Goal: Task Accomplishment & Management: Manage account settings

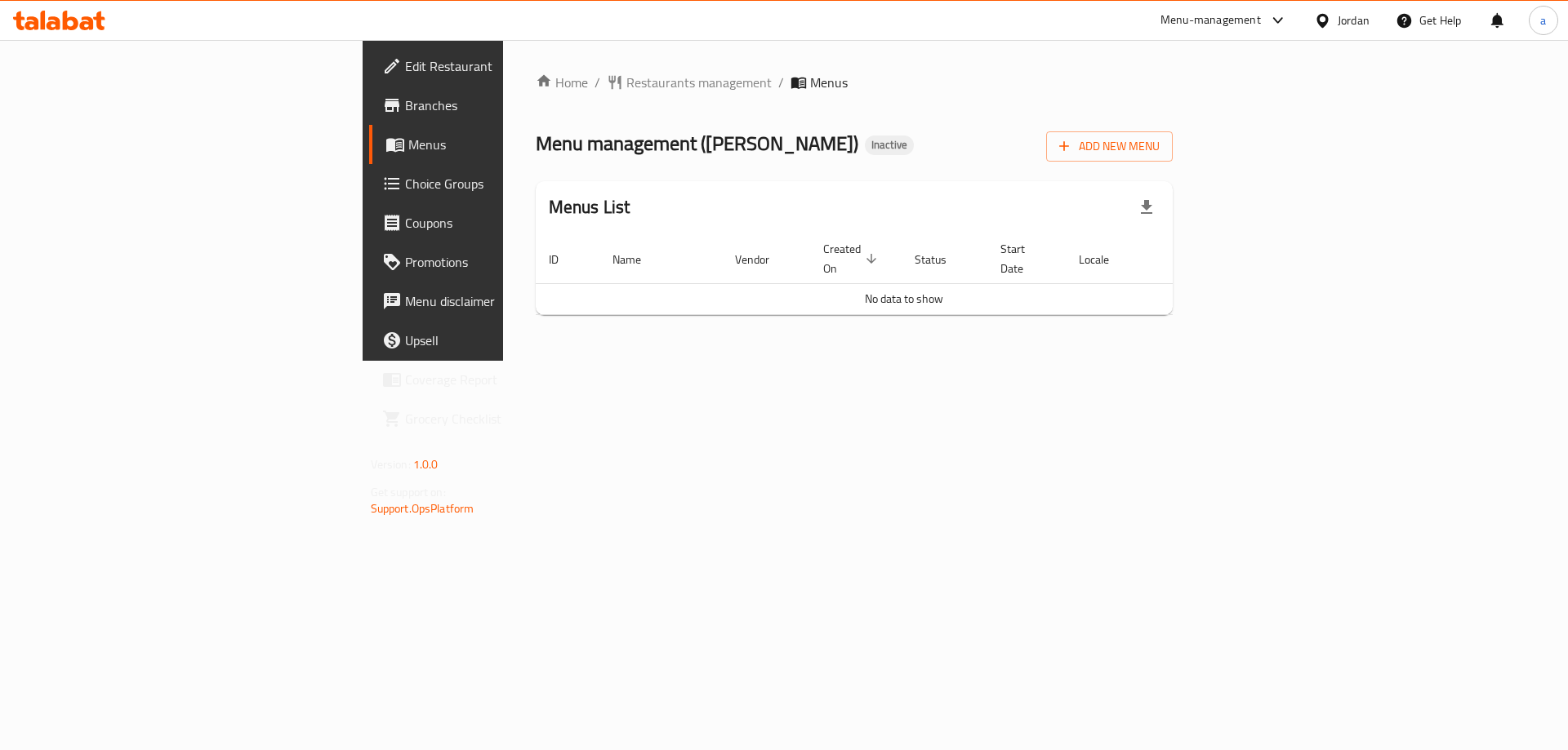
click at [405, 108] on span "Branches" at bounding box center [508, 106] width 207 height 20
click at [405, 109] on span "Branches" at bounding box center [508, 106] width 207 height 20
click at [1160, 150] on span "Add New Menu" at bounding box center [1109, 146] width 101 height 21
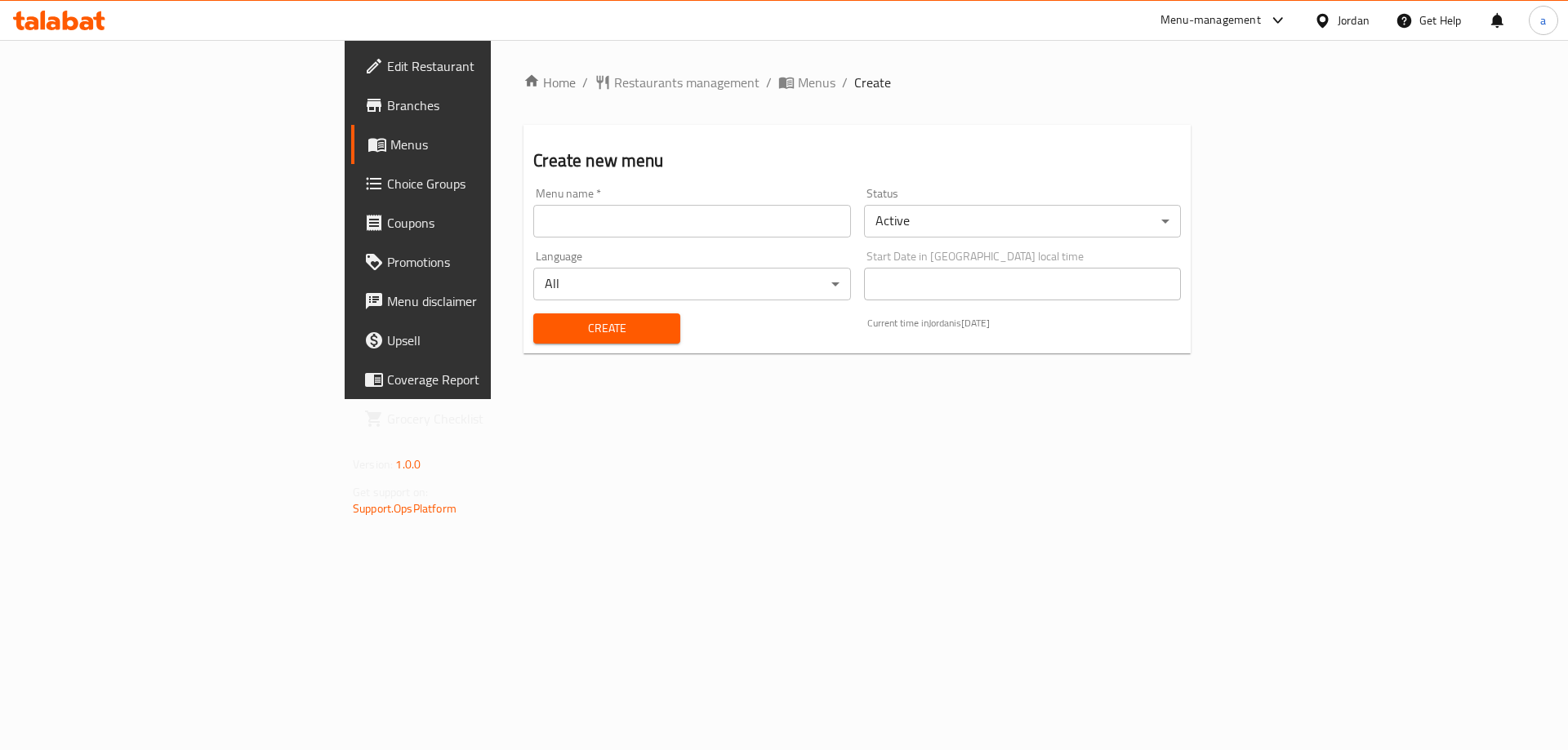
click at [661, 239] on div "Menu name   * Menu name *" at bounding box center [691, 212] width 330 height 63
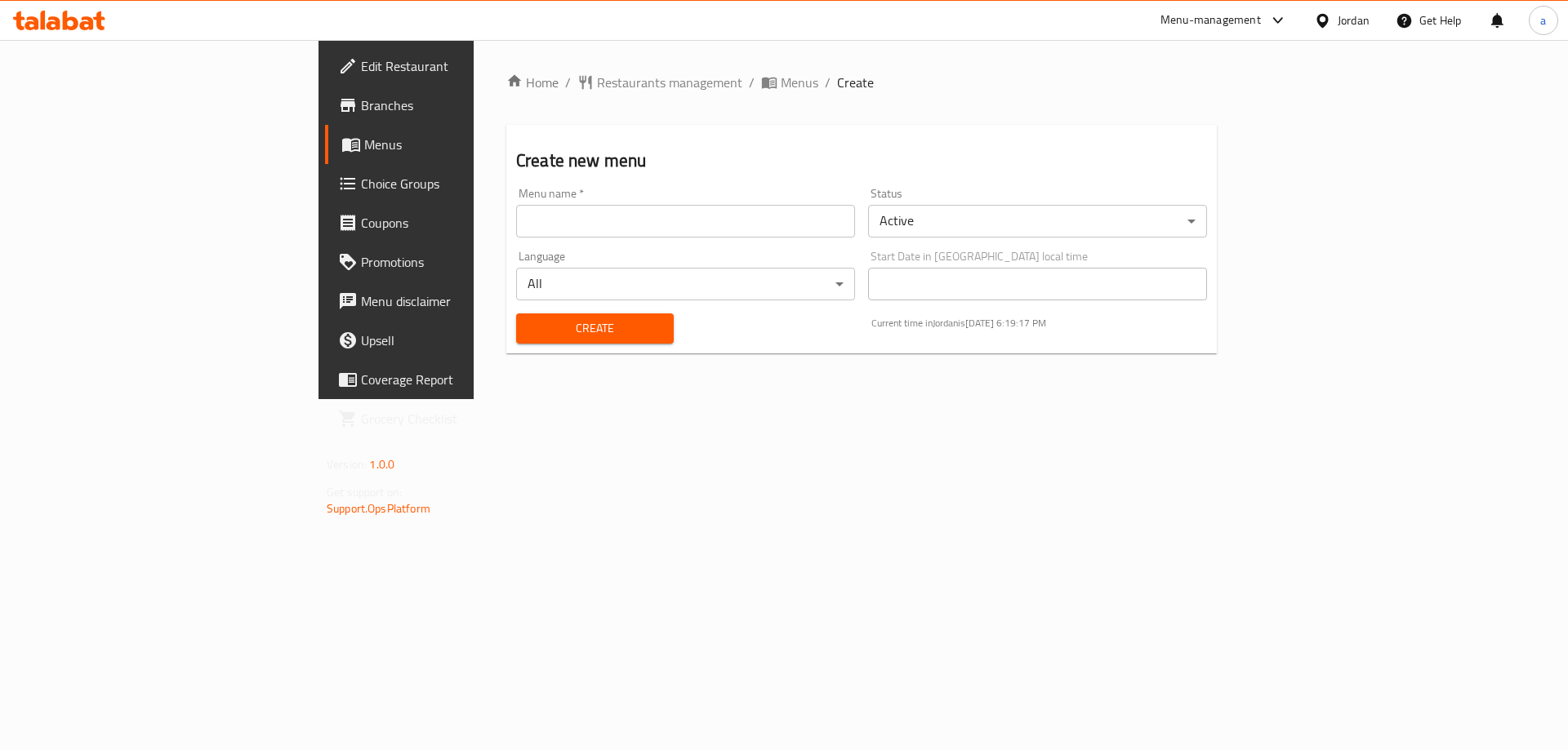
click at [664, 230] on input "text" at bounding box center [686, 221] width 339 height 33
type input "[DATE]"
click at [731, 399] on div "Home / Restaurants management / Menus / Create Create new menu Menu name   * 13…" at bounding box center [861, 219] width 776 height 359
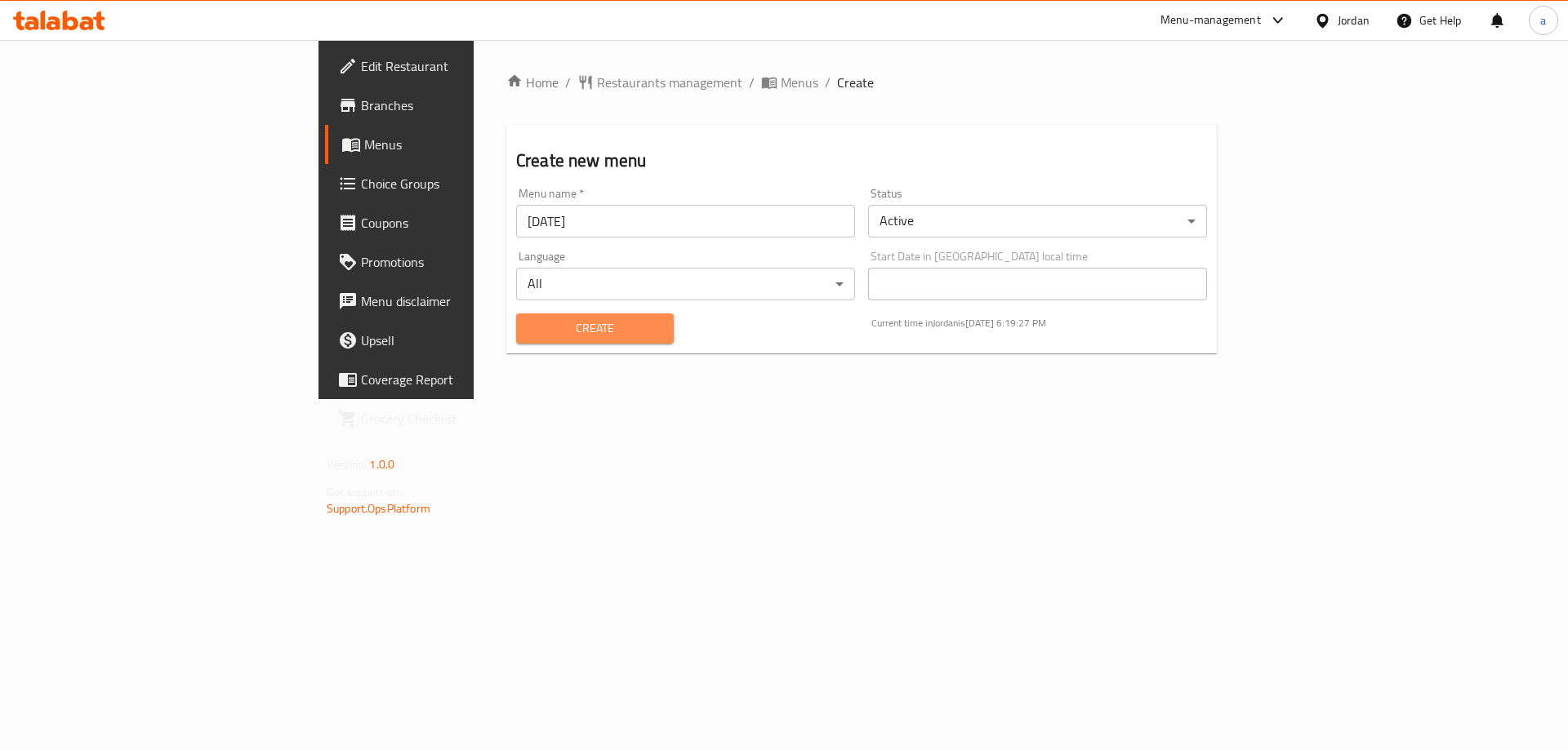
click at [535, 337] on span "Create" at bounding box center [595, 328] width 131 height 21
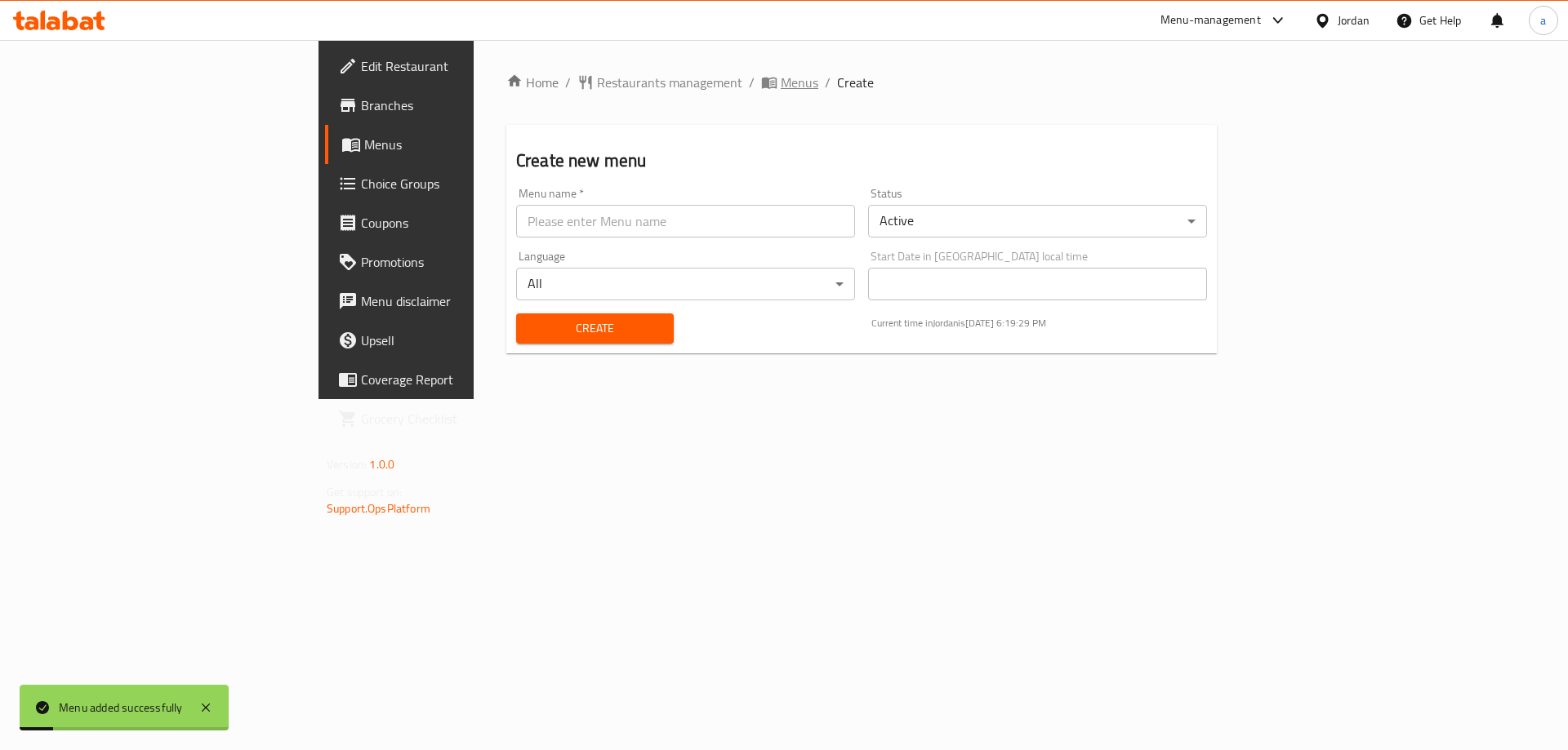
click at [781, 76] on span "Menus" at bounding box center [799, 83] width 37 height 20
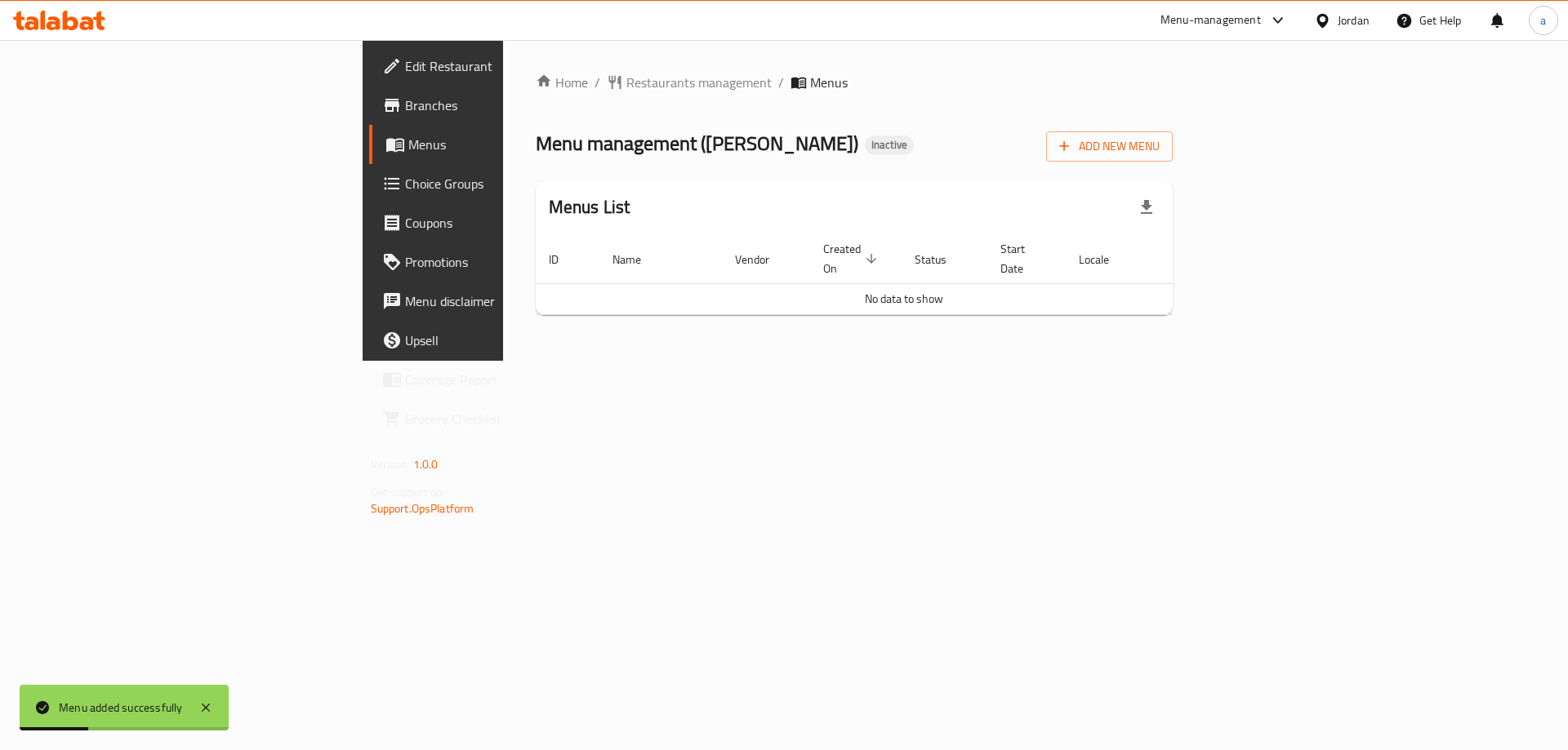
click at [948, 349] on div "Home / Restaurants management / Menus Menu management ( Abu Saleh ) Inactive Ad…" at bounding box center [854, 200] width 703 height 320
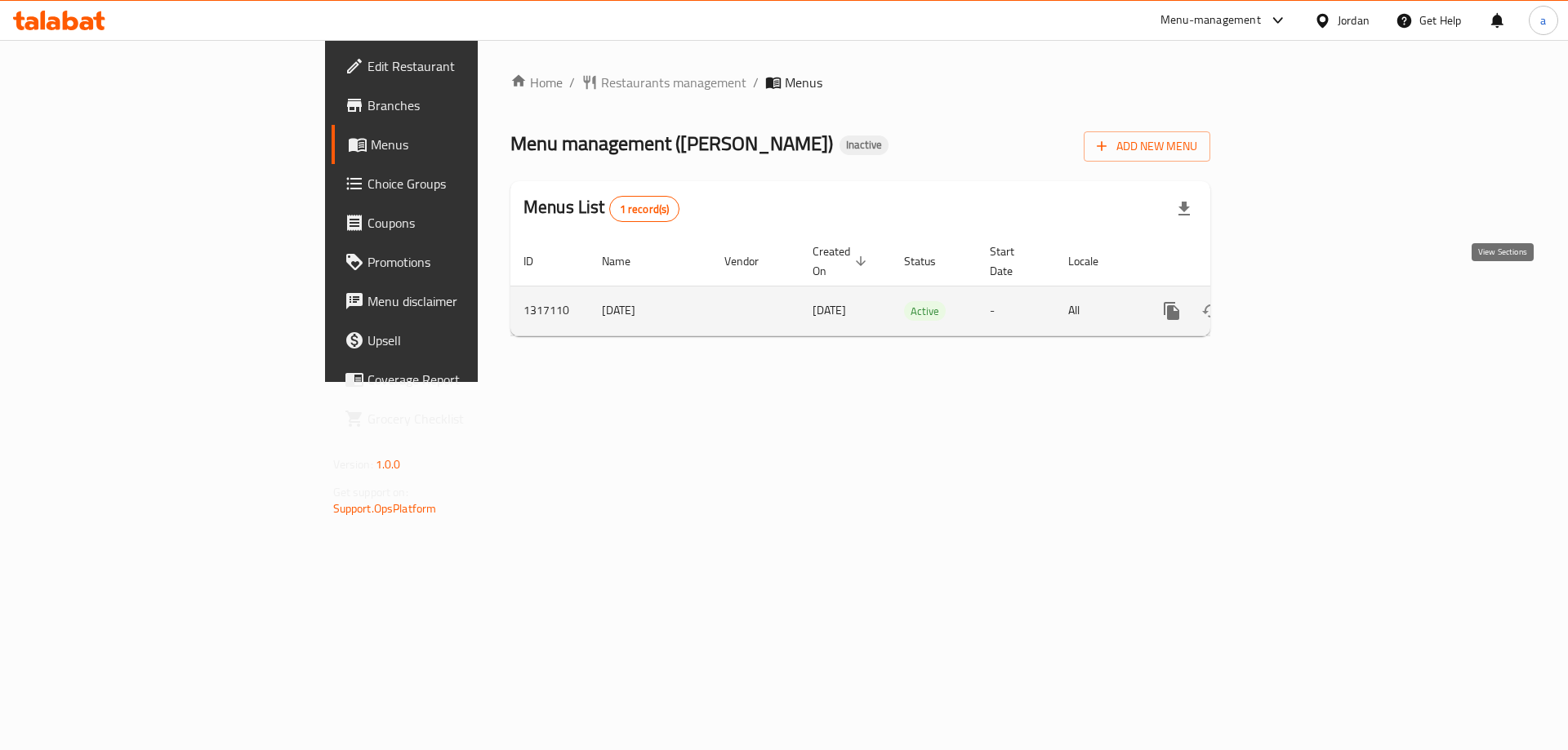
click at [1300, 301] on icon "enhanced table" at bounding box center [1290, 311] width 20 height 20
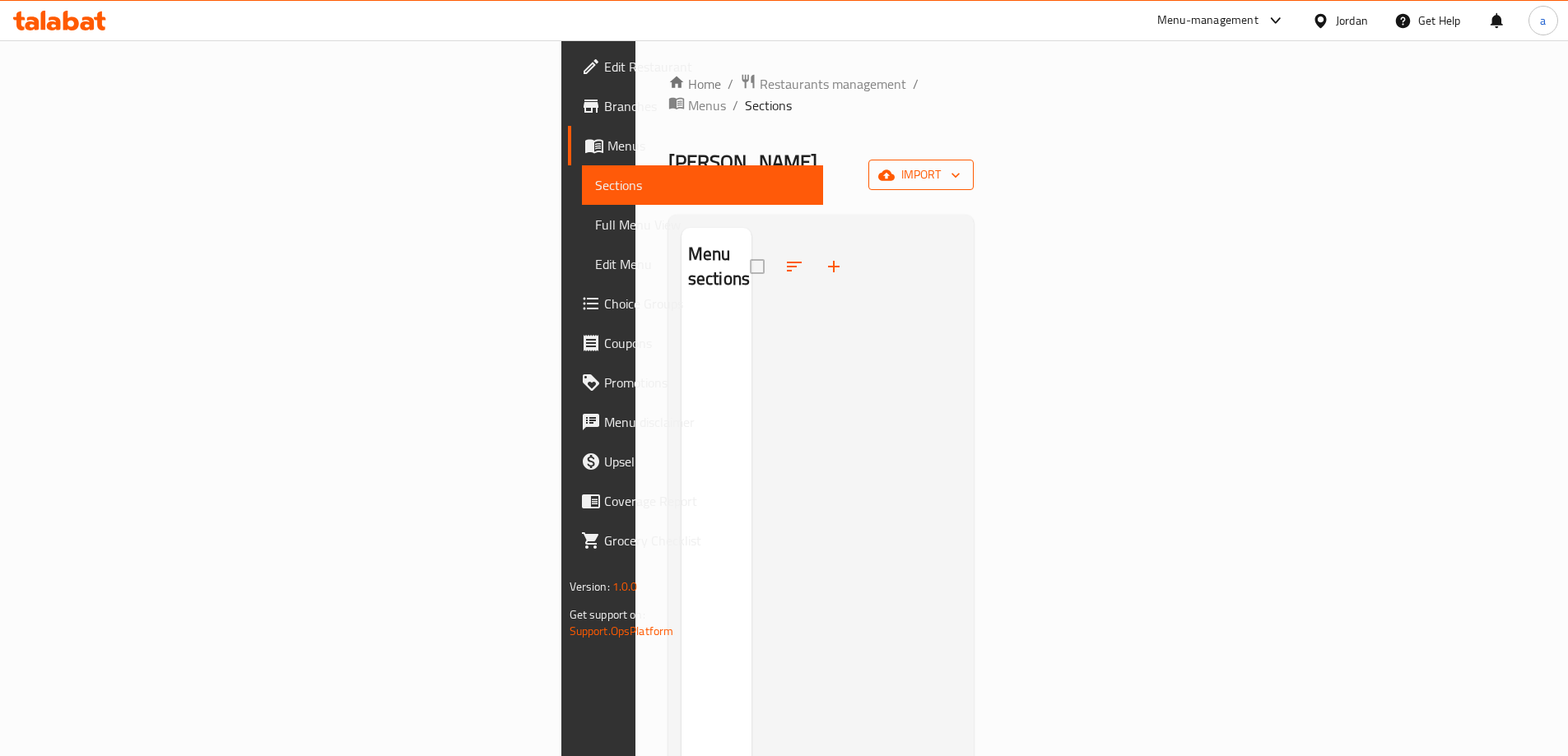
click at [894, 170] on icon "button" at bounding box center [887, 175] width 17 height 11
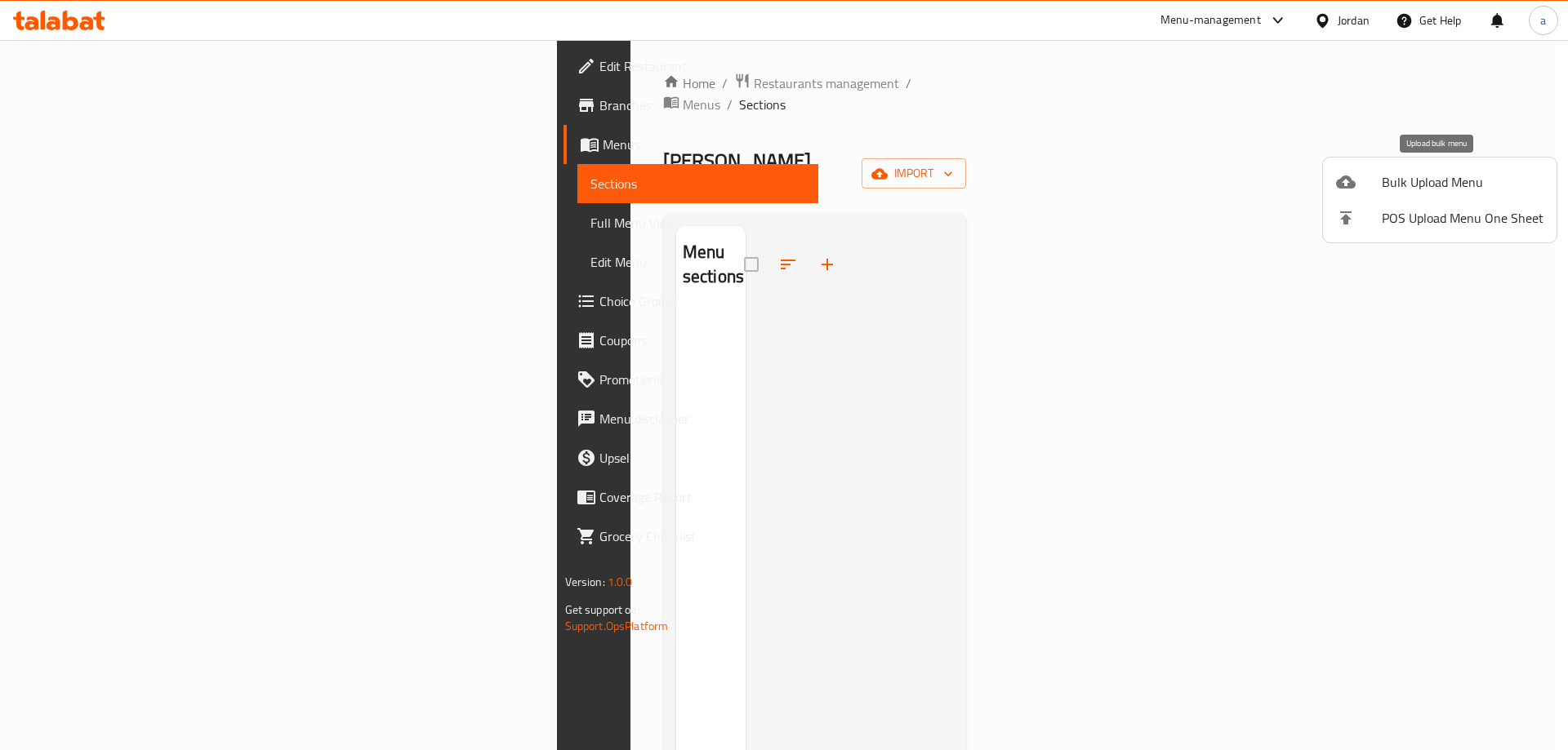
click at [1438, 177] on span "Bulk Upload Menu" at bounding box center [1462, 183] width 162 height 20
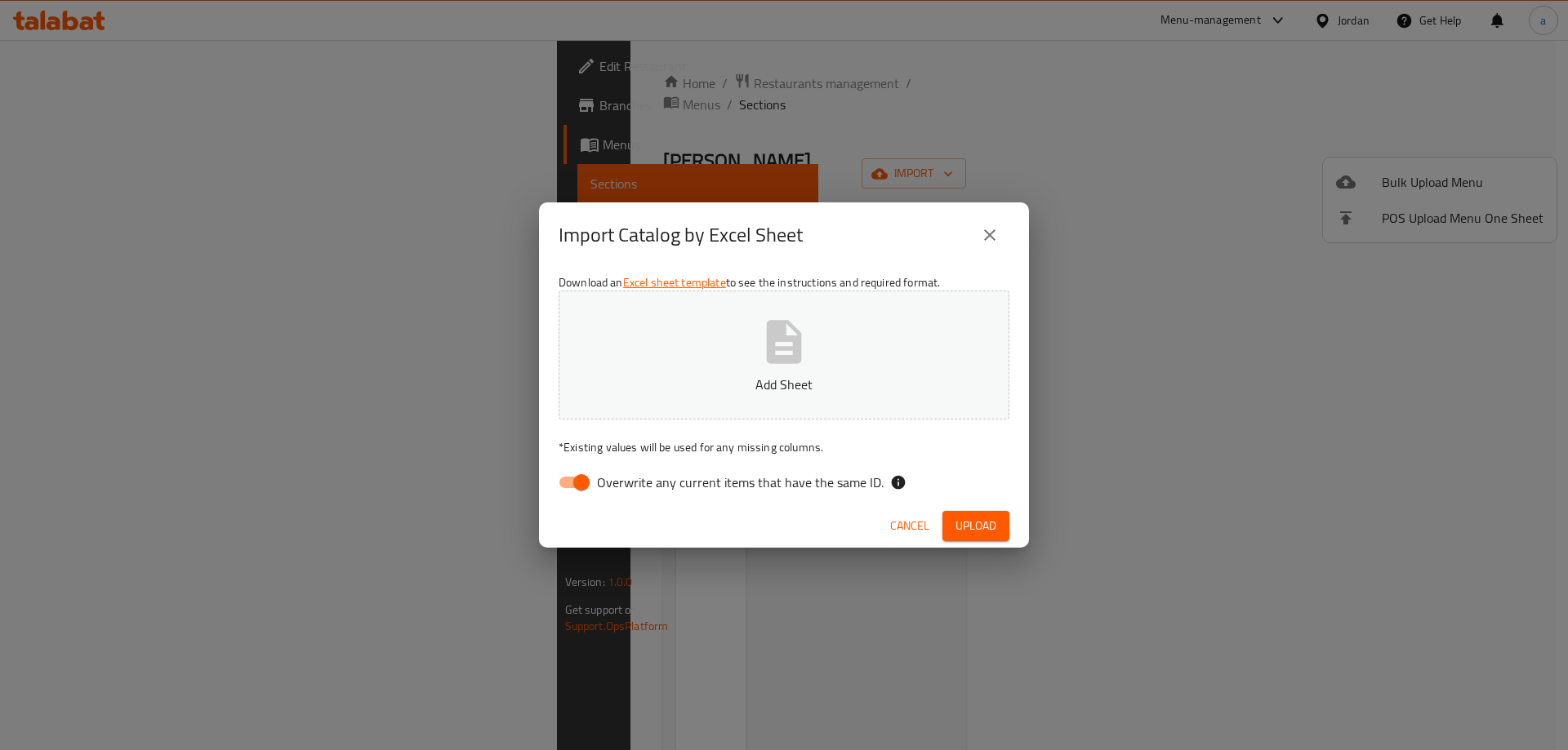
click at [579, 477] on input "Overwrite any current items that have the same ID." at bounding box center [581, 482] width 93 height 31
checkbox input "false"
click at [971, 516] on span "Upload" at bounding box center [975, 526] width 40 height 21
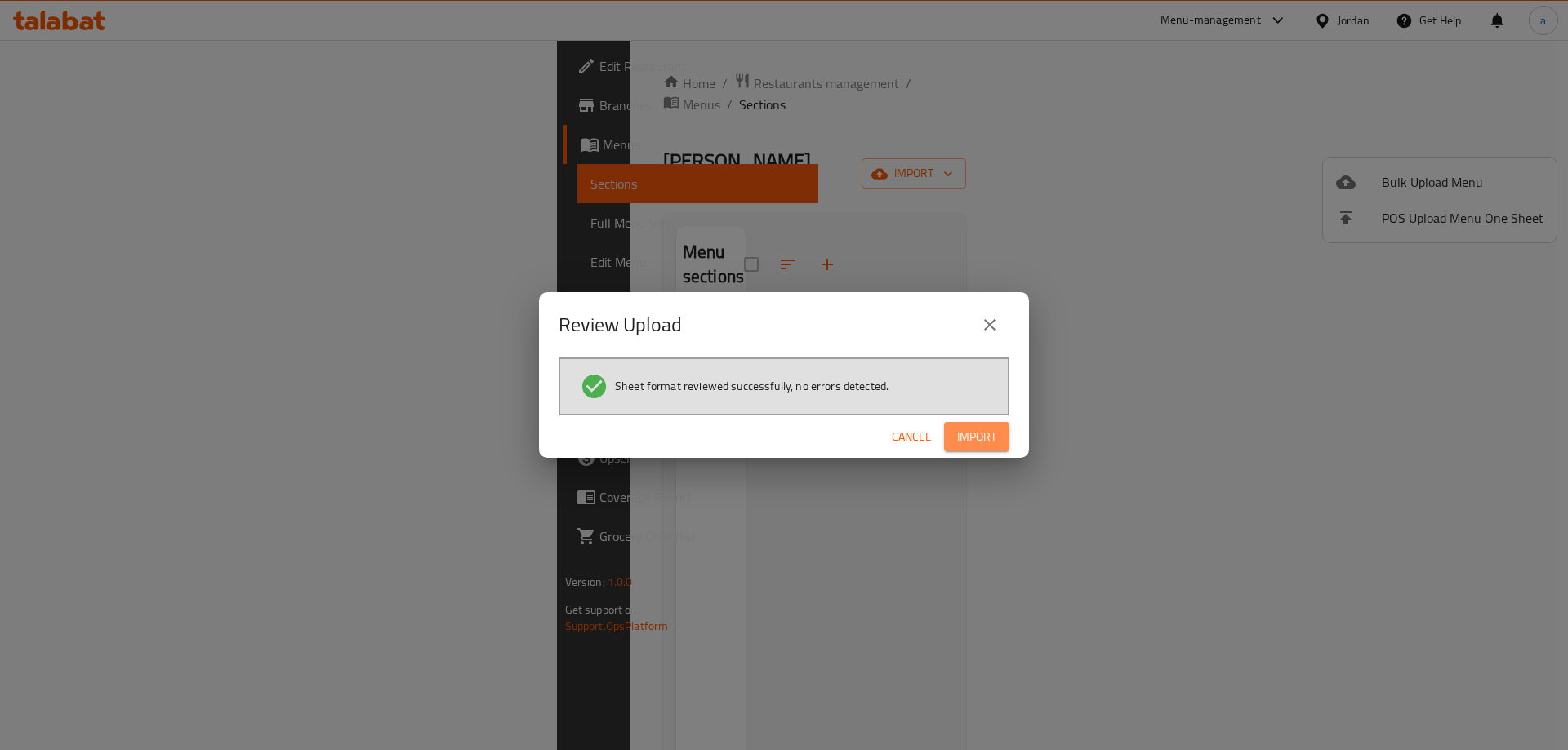
click at [974, 446] on span "Import" at bounding box center [976, 437] width 39 height 21
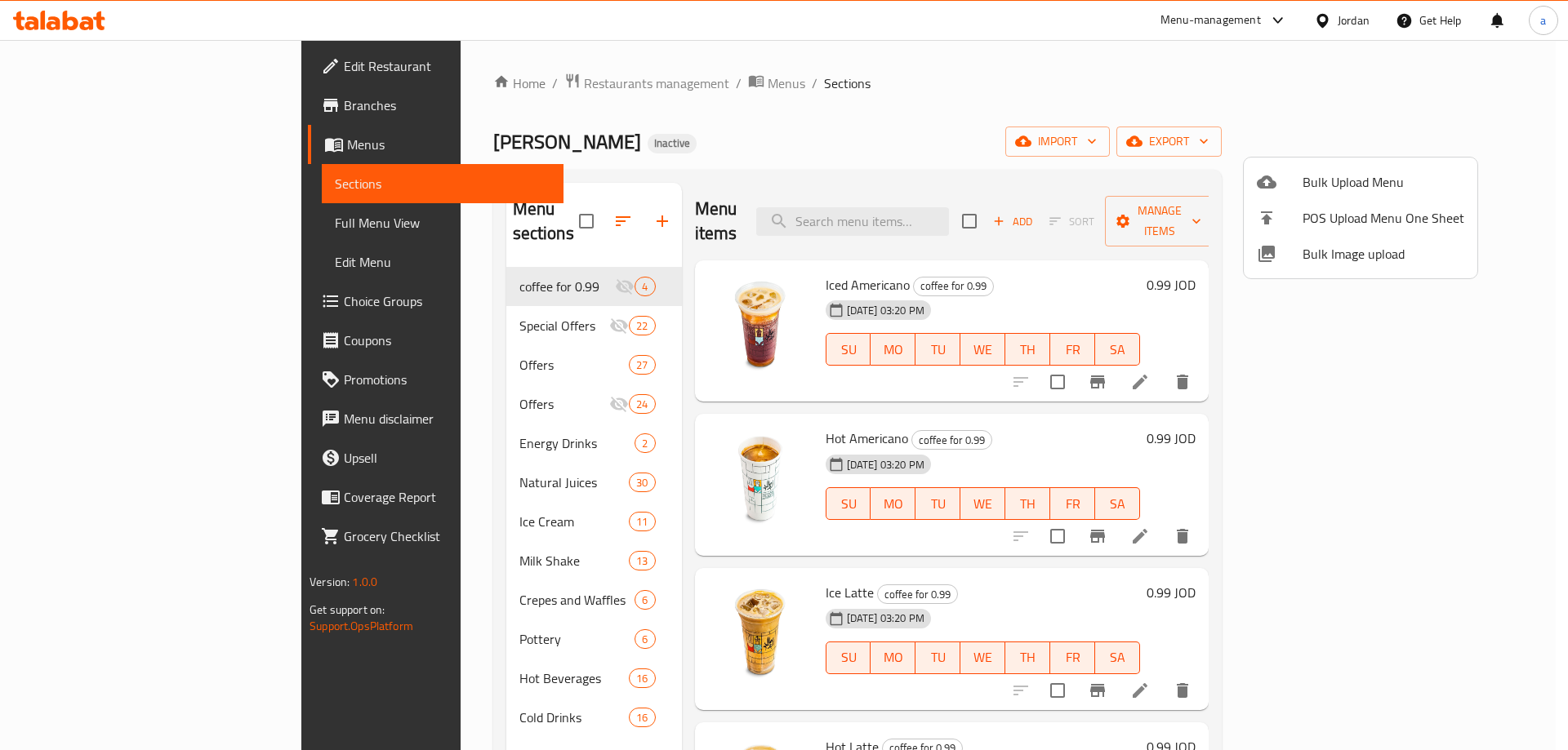
click at [726, 126] on div at bounding box center [784, 375] width 1568 height 750
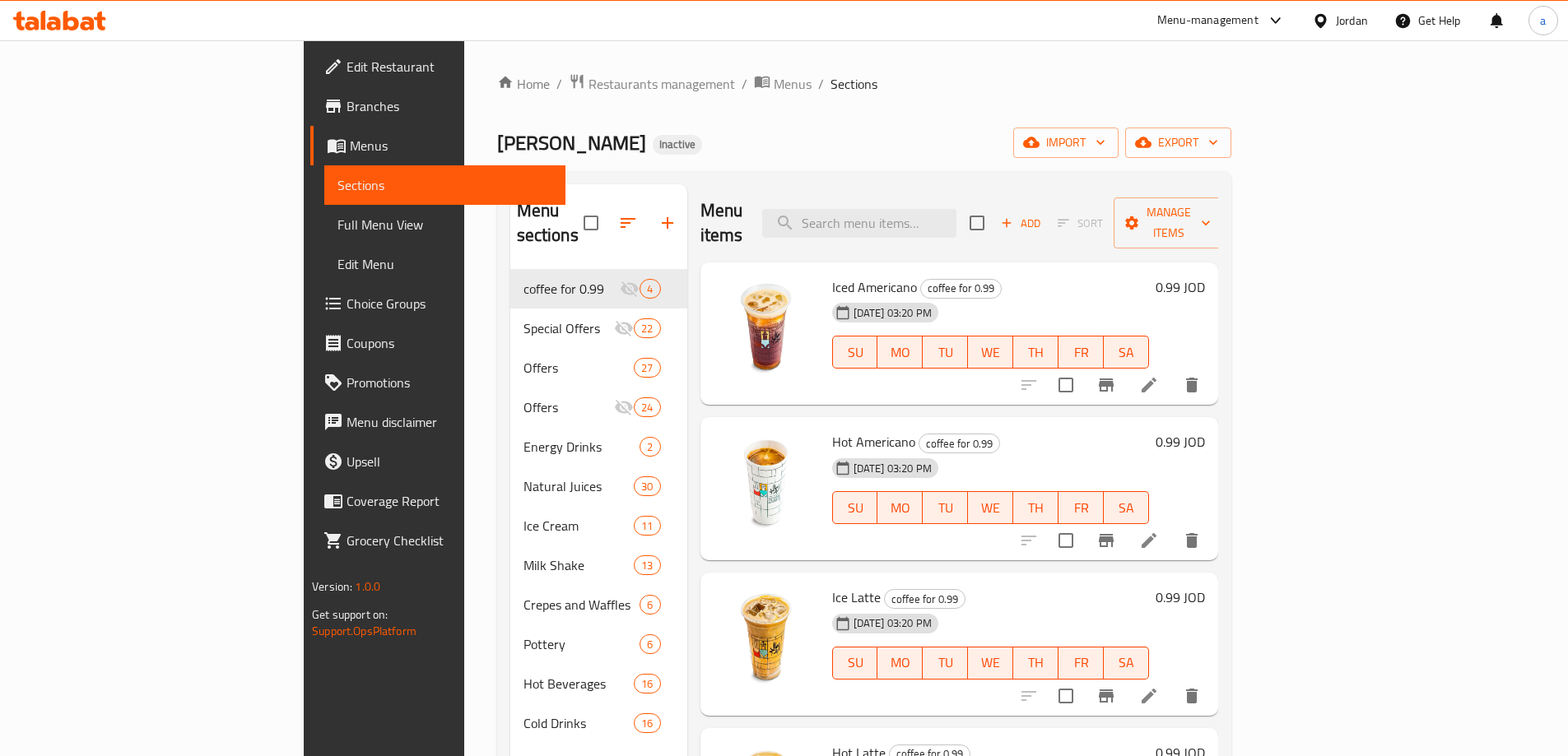
click at [1033, 122] on div "Home / Restaurants management / Menus / Sections Abu Saleh Inactive import expo…" at bounding box center [864, 514] width 734 height 881
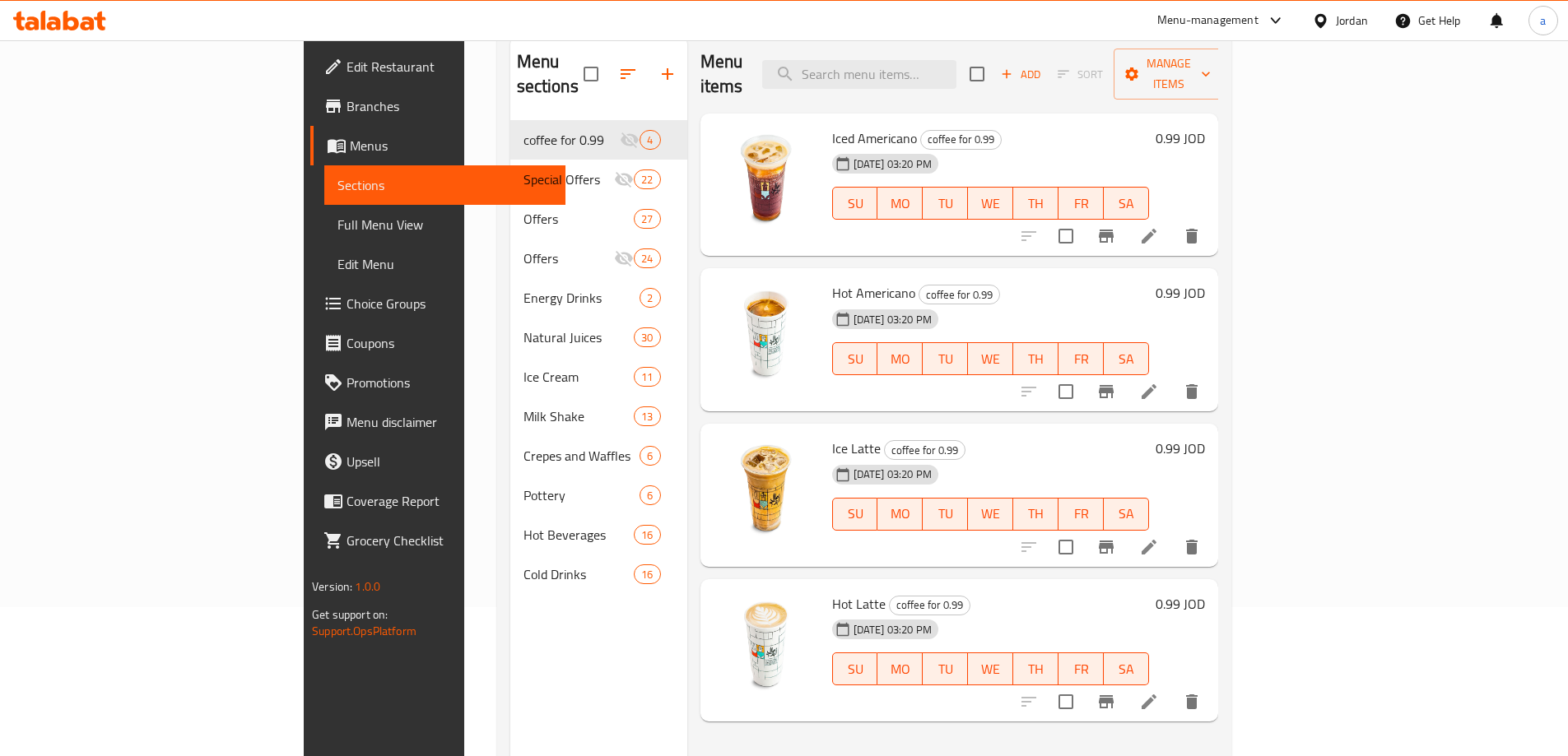
scroll to position [148, 0]
click at [350, 136] on span "Menus" at bounding box center [450, 146] width 202 height 20
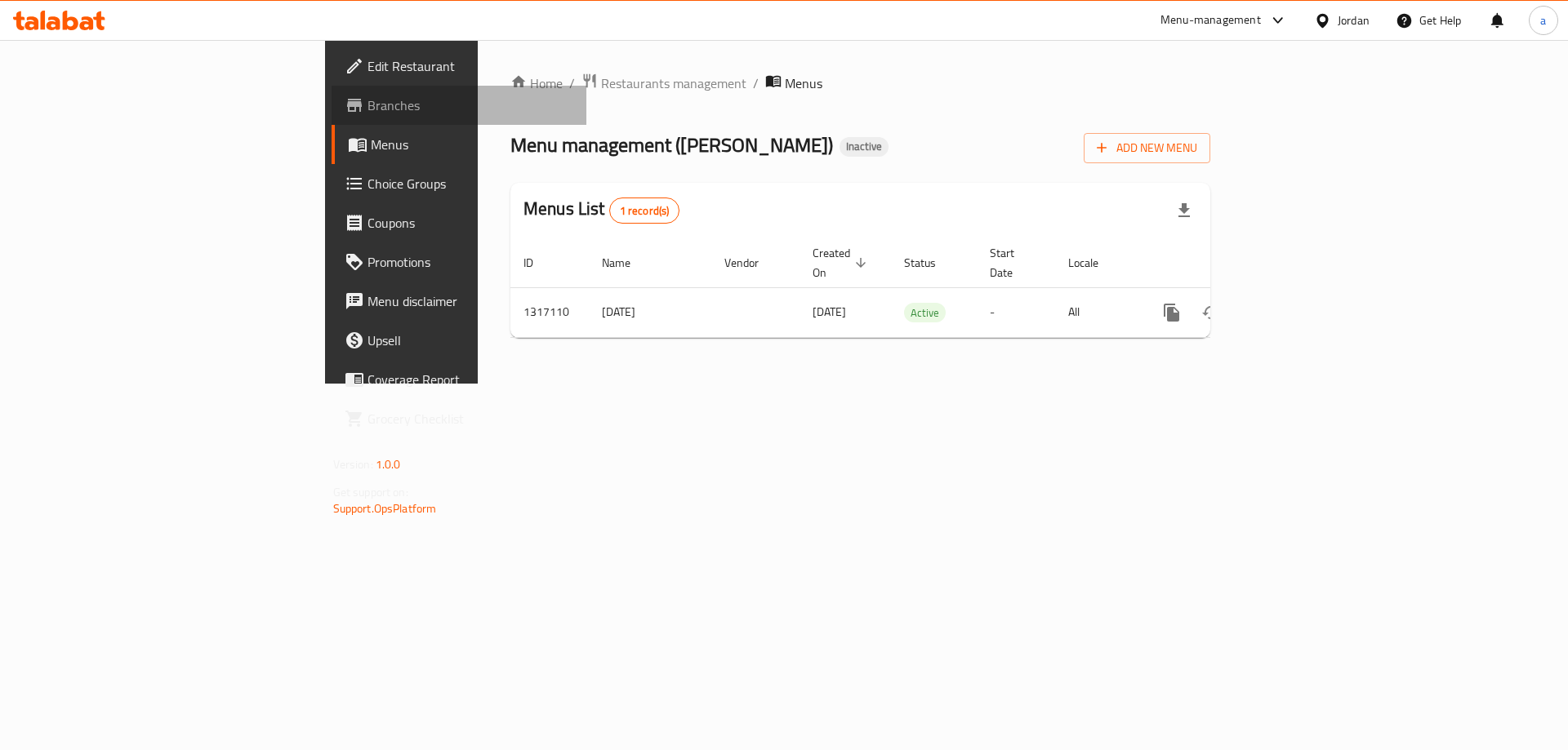
click at [368, 111] on span "Branches" at bounding box center [471, 106] width 207 height 20
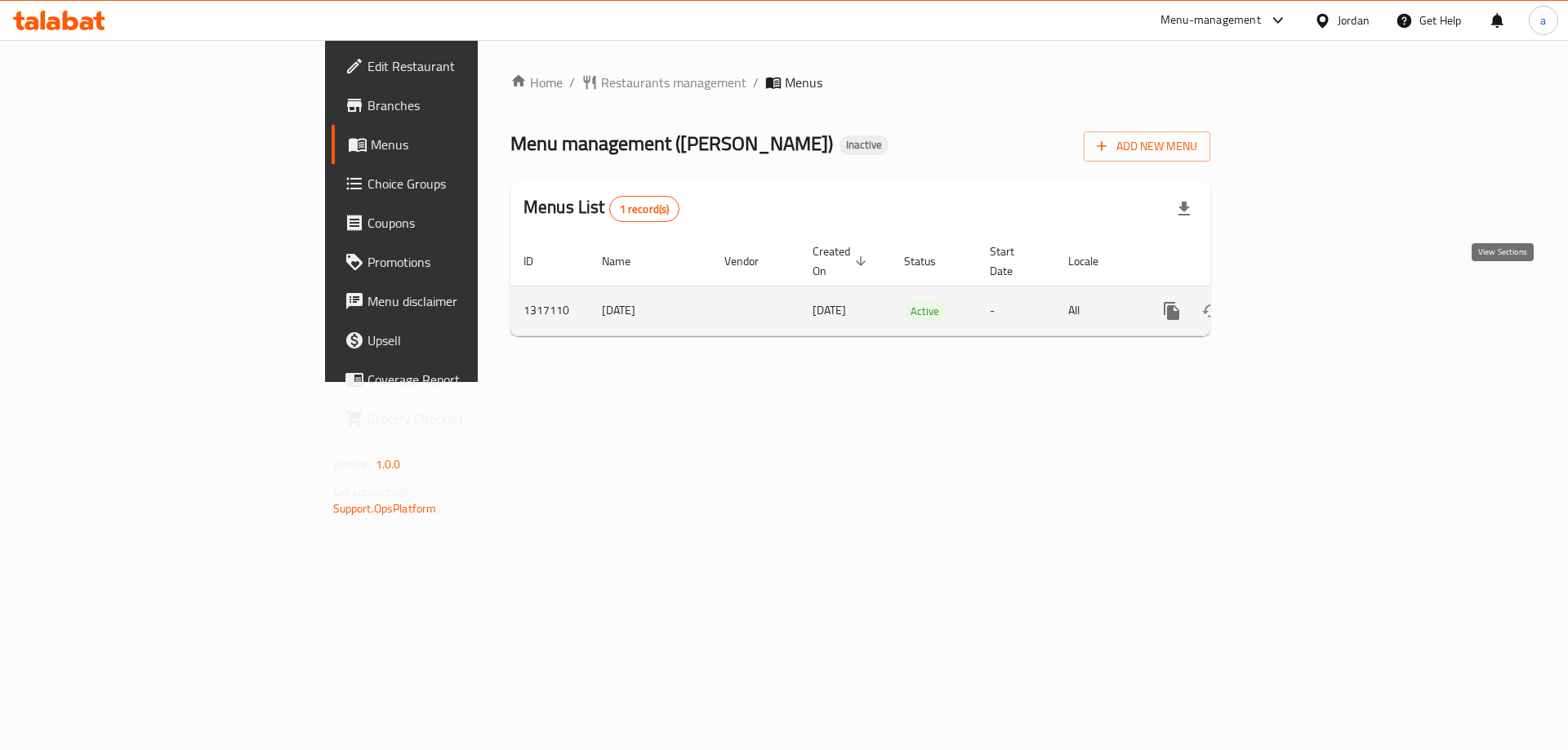
click at [1300, 301] on icon "enhanced table" at bounding box center [1290, 311] width 20 height 20
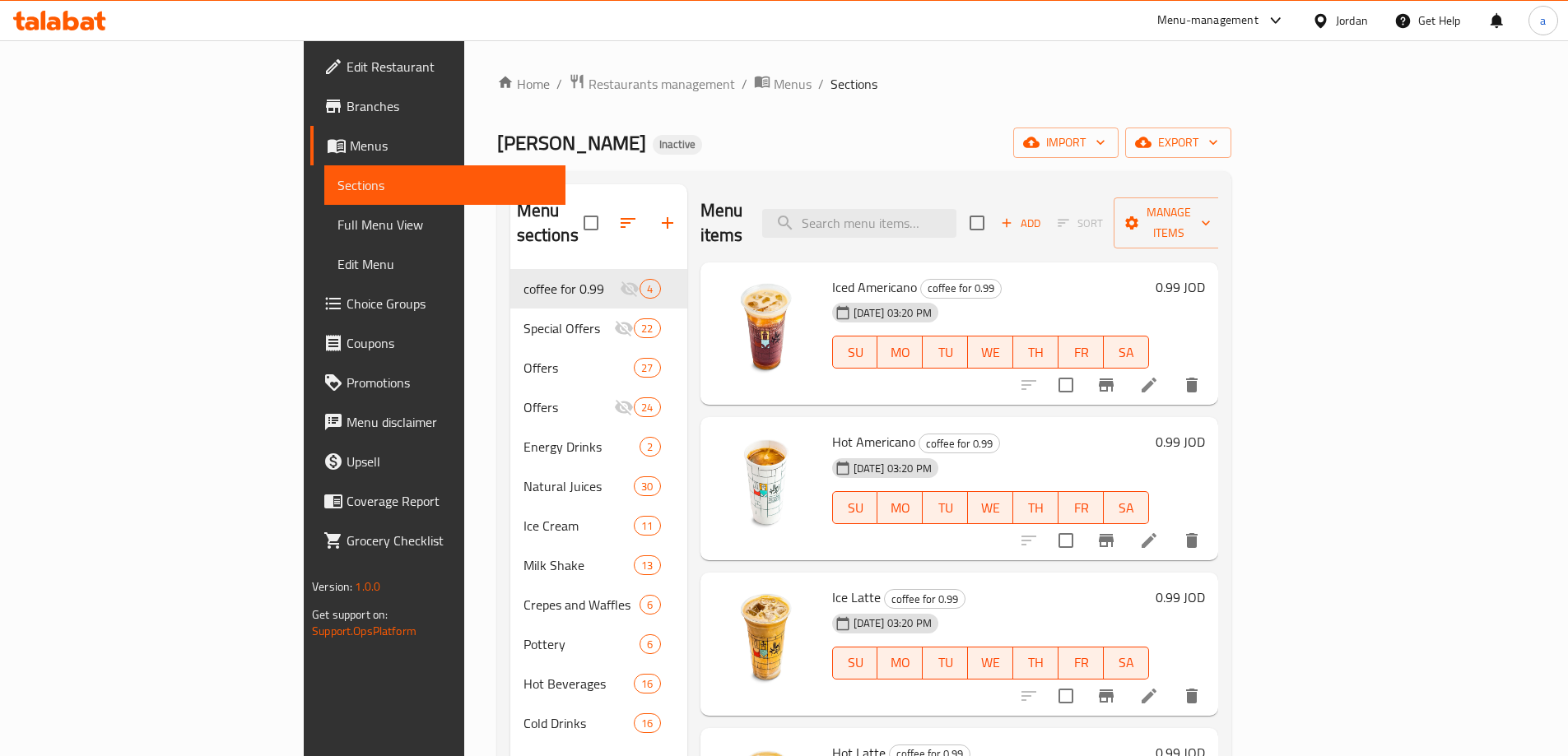
click at [337, 219] on span "Full Menu View" at bounding box center [445, 225] width 215 height 20
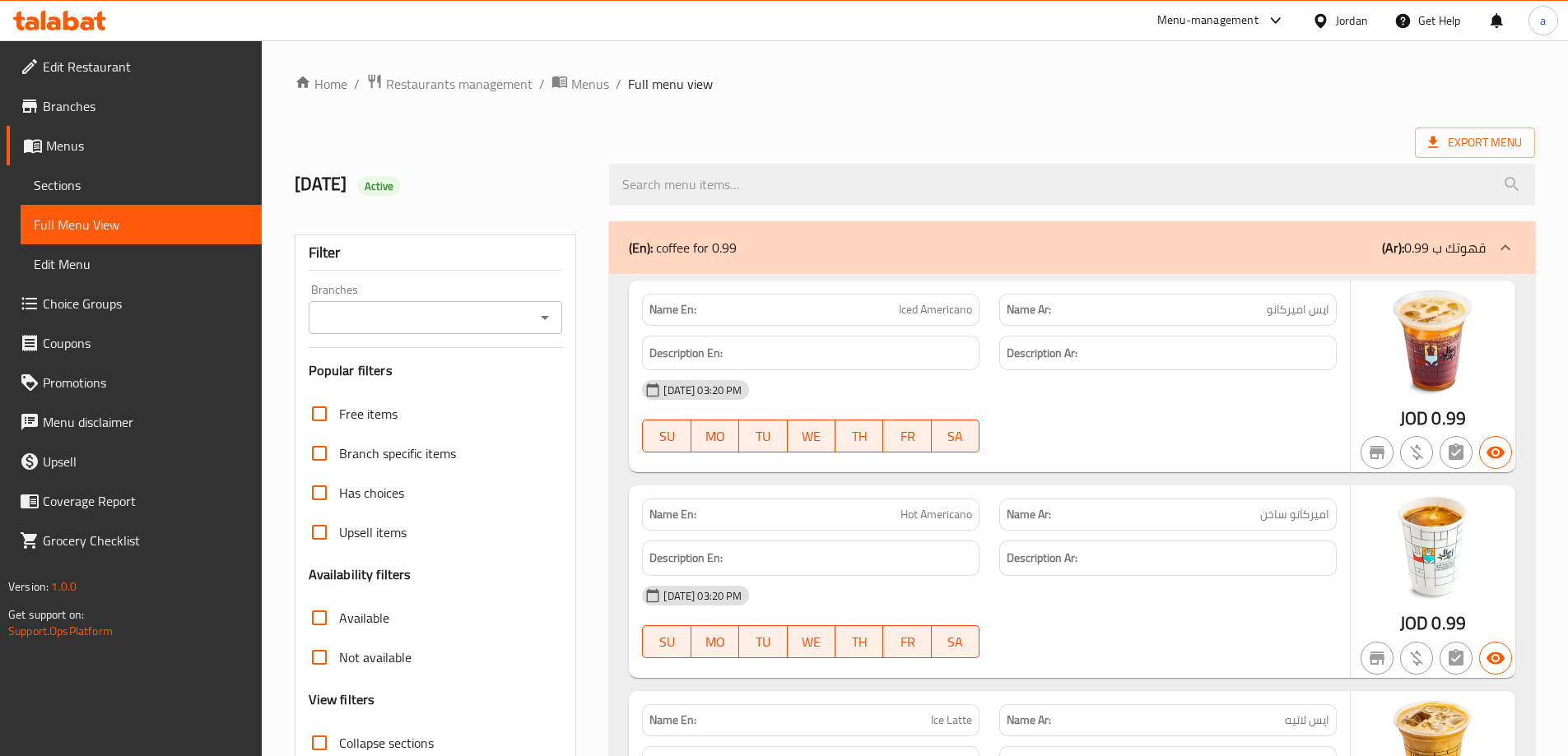
scroll to position [329, 0]
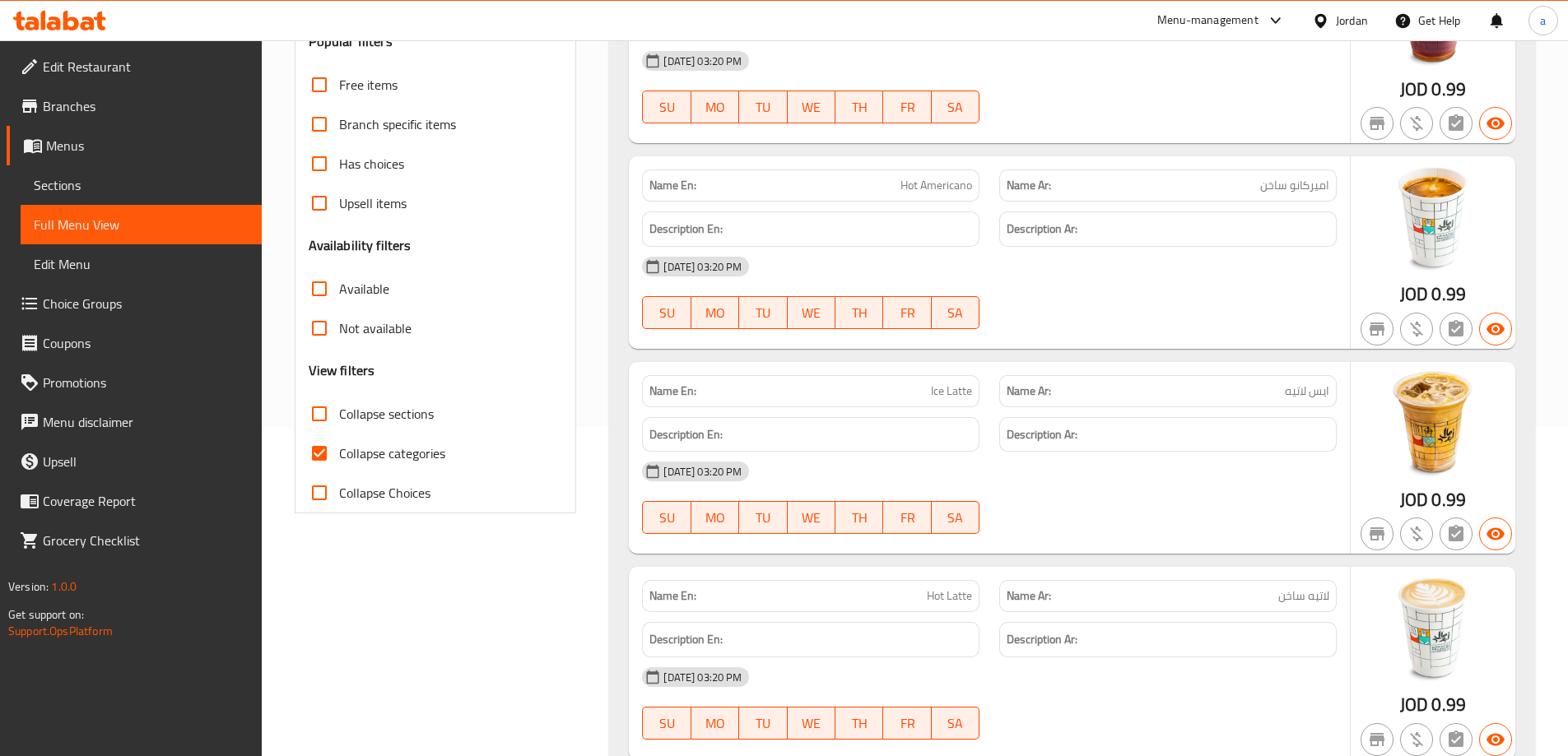
click at [317, 454] on input "Collapse categories" at bounding box center [319, 453] width 39 height 39
checkbox input "false"
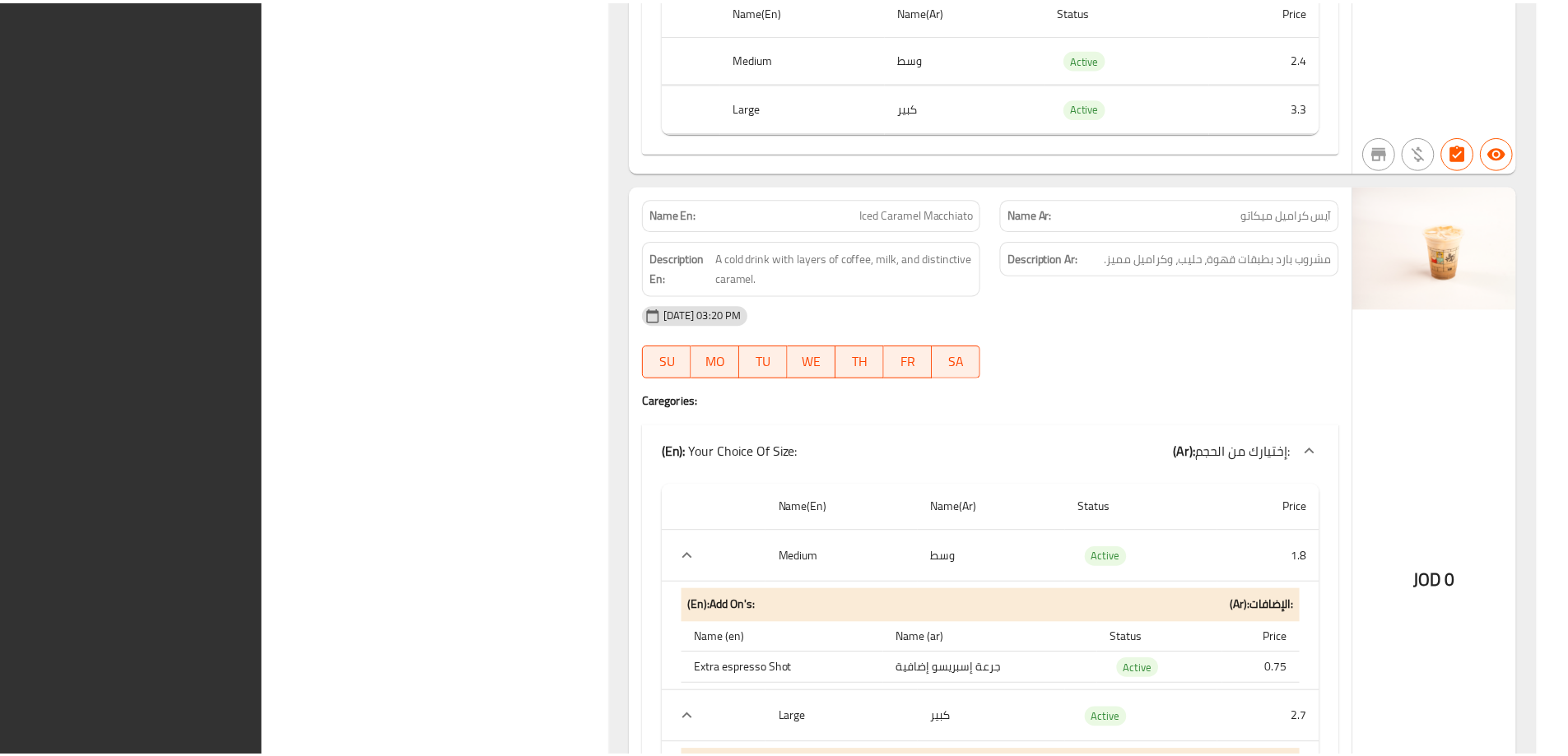
scroll to position [99272, 0]
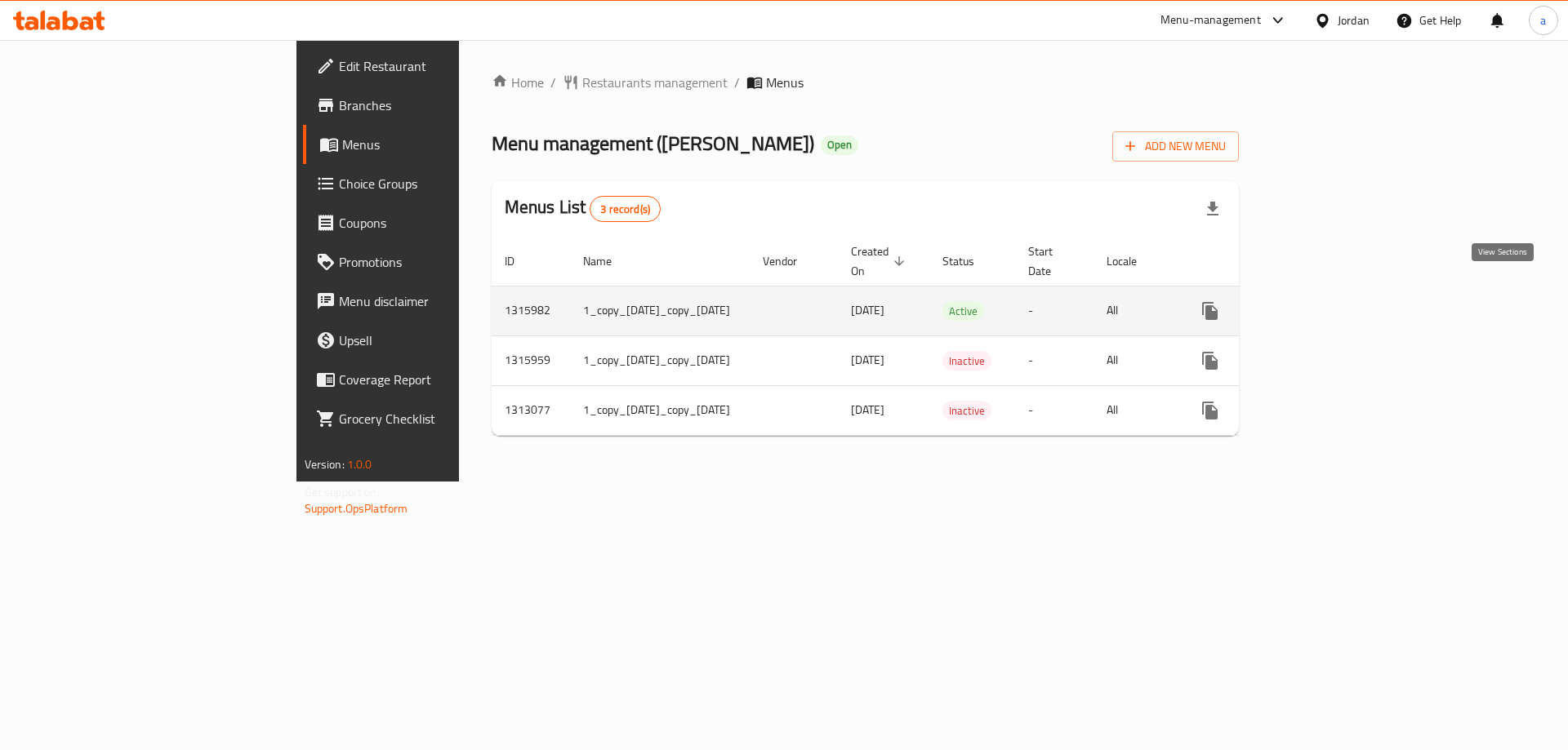
click at [1347, 292] on link "enhanced table" at bounding box center [1327, 311] width 39 height 39
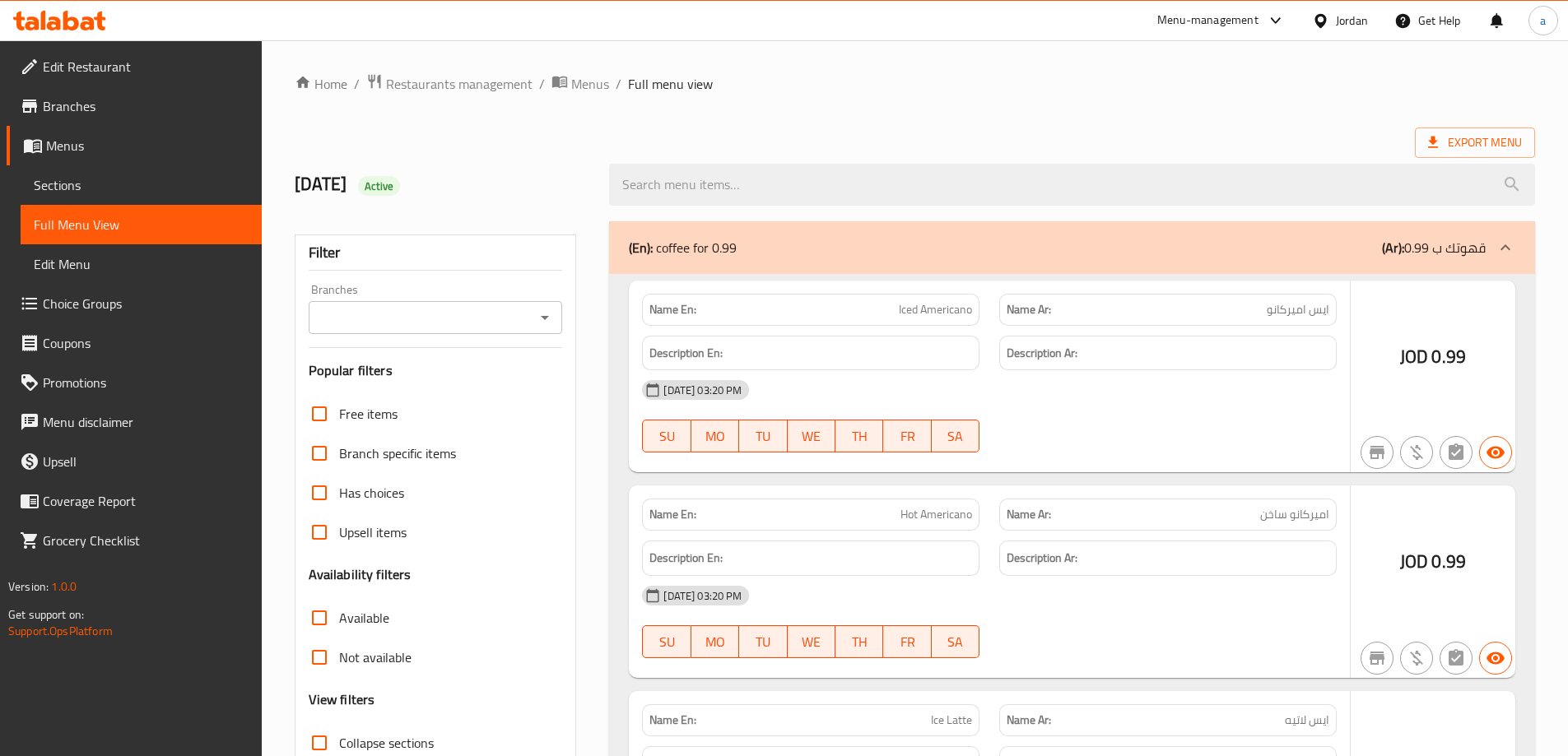
click at [127, 150] on div at bounding box center [784, 378] width 1568 height 756
click at [104, 141] on div at bounding box center [784, 378] width 1568 height 756
click at [85, 142] on span "Menus" at bounding box center [147, 146] width 202 height 20
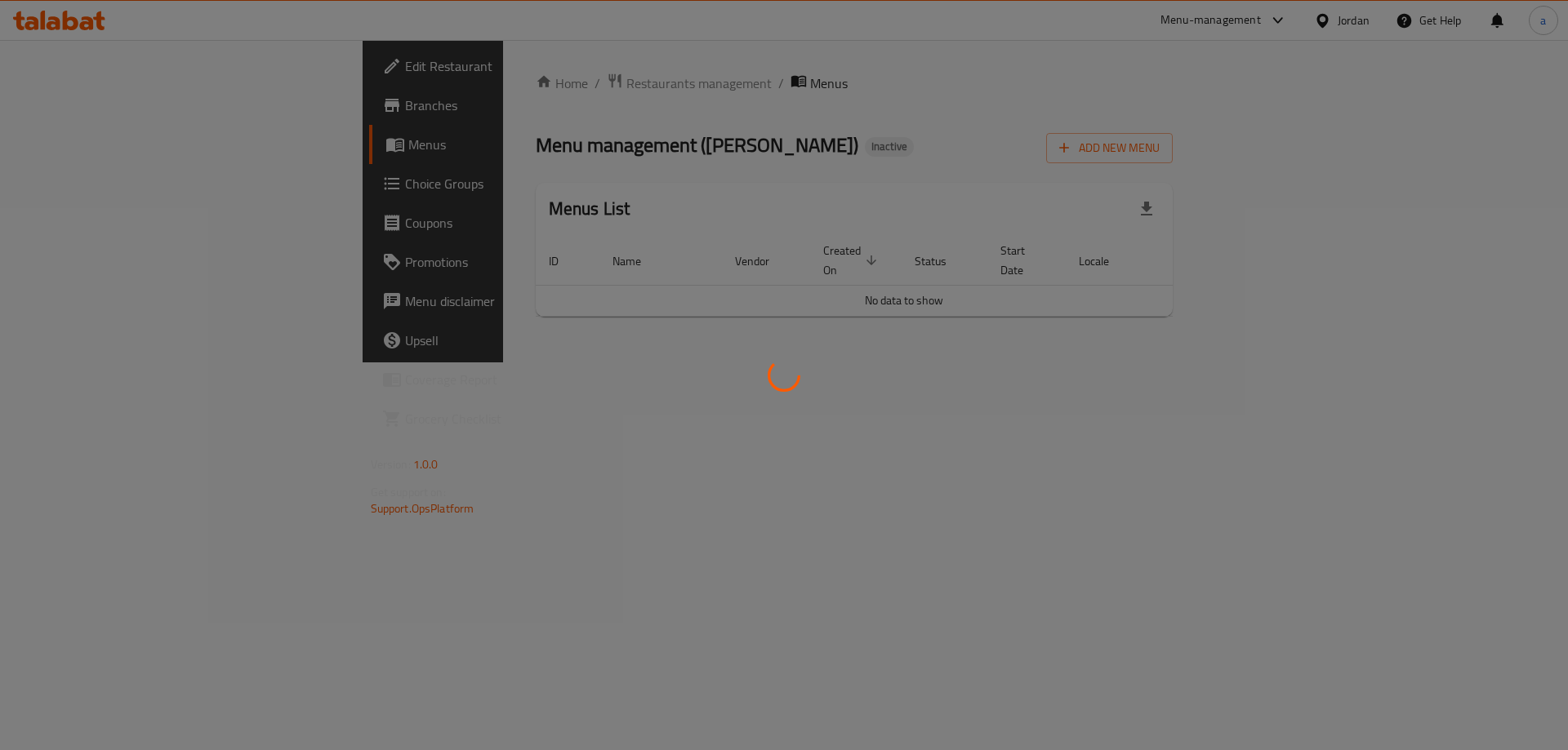
click at [64, 145] on div at bounding box center [784, 375] width 1568 height 750
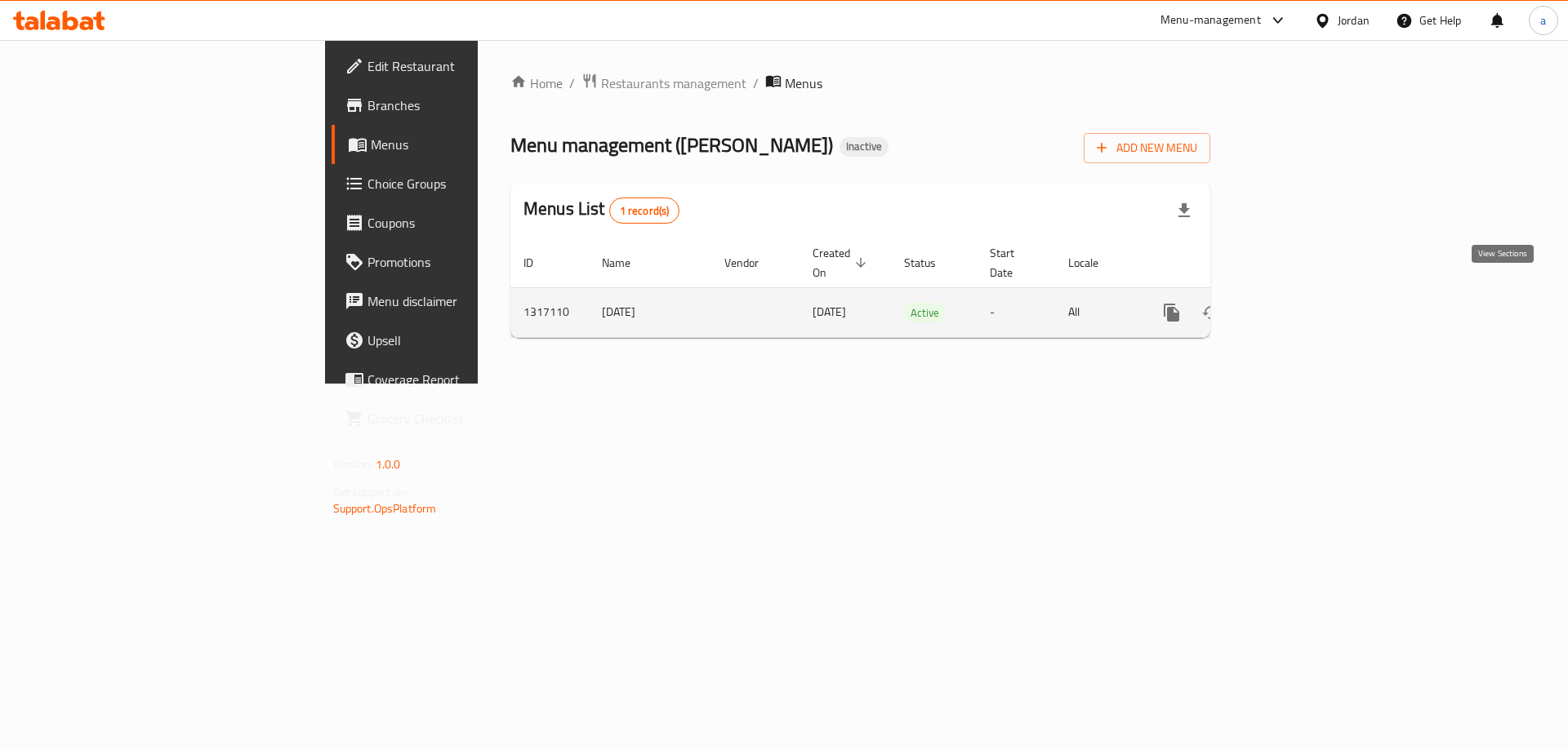
click at [1309, 301] on link "enhanced table" at bounding box center [1289, 312] width 39 height 39
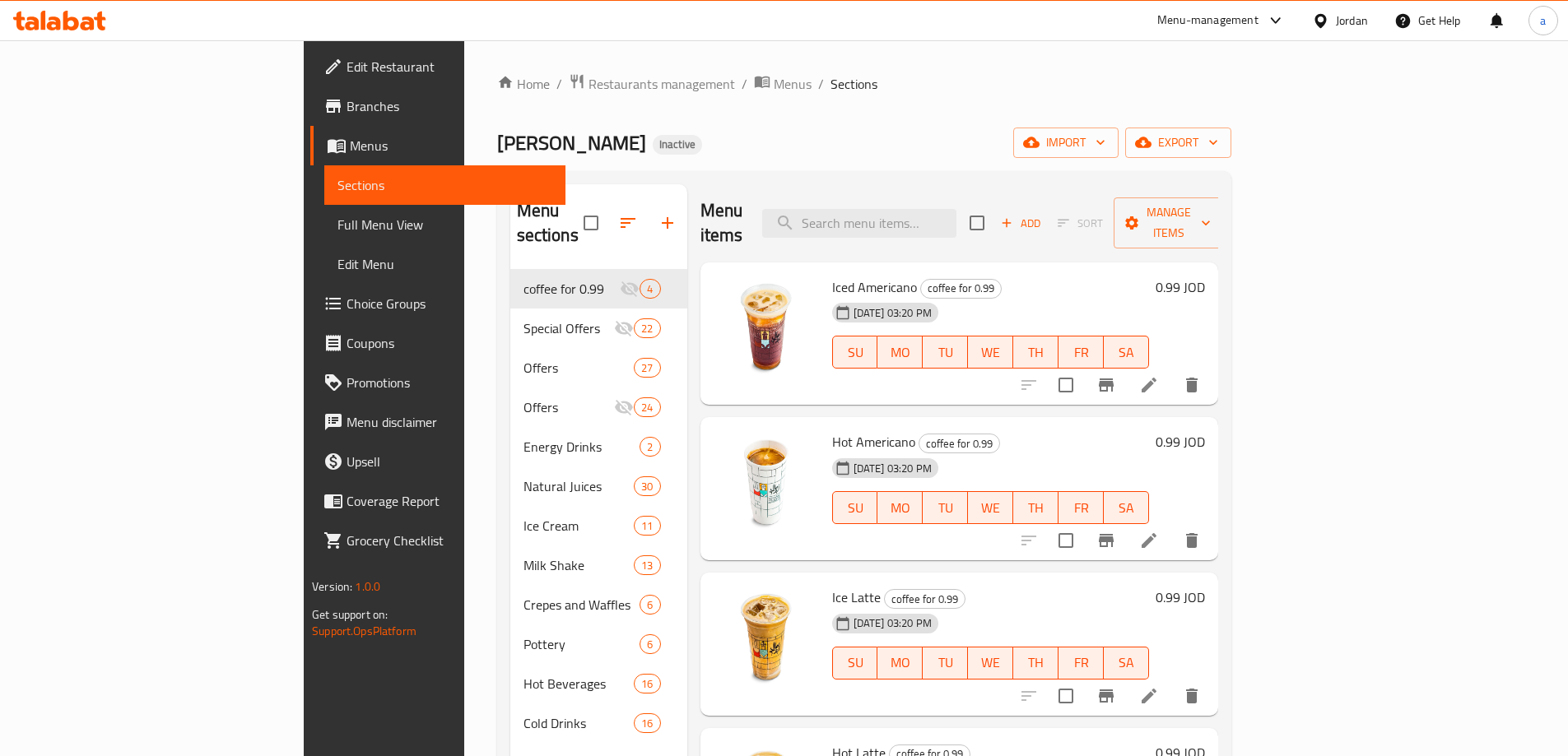
click at [346, 110] on span "Branches" at bounding box center [449, 107] width 206 height 20
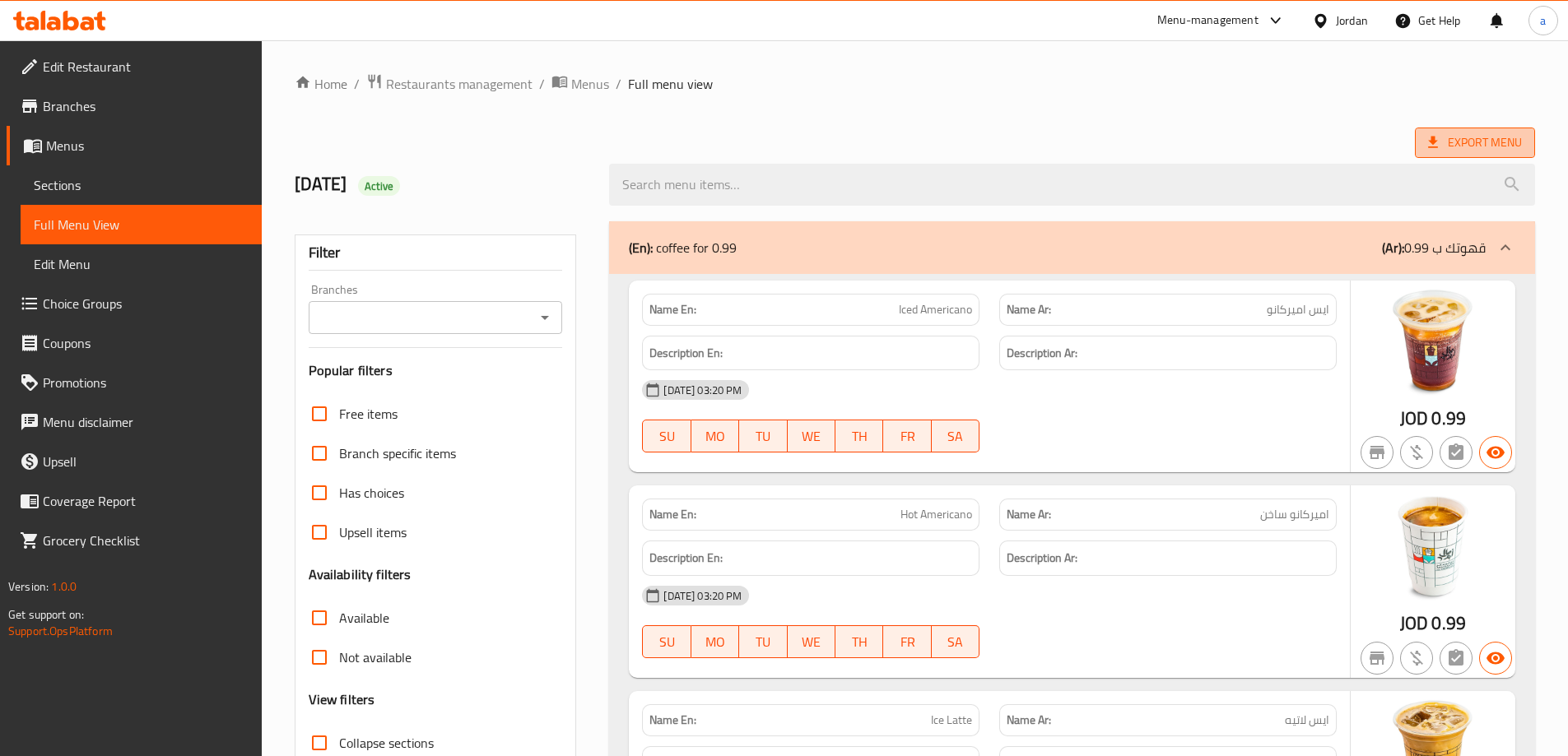
click at [1459, 142] on span "Export Menu" at bounding box center [1475, 142] width 94 height 21
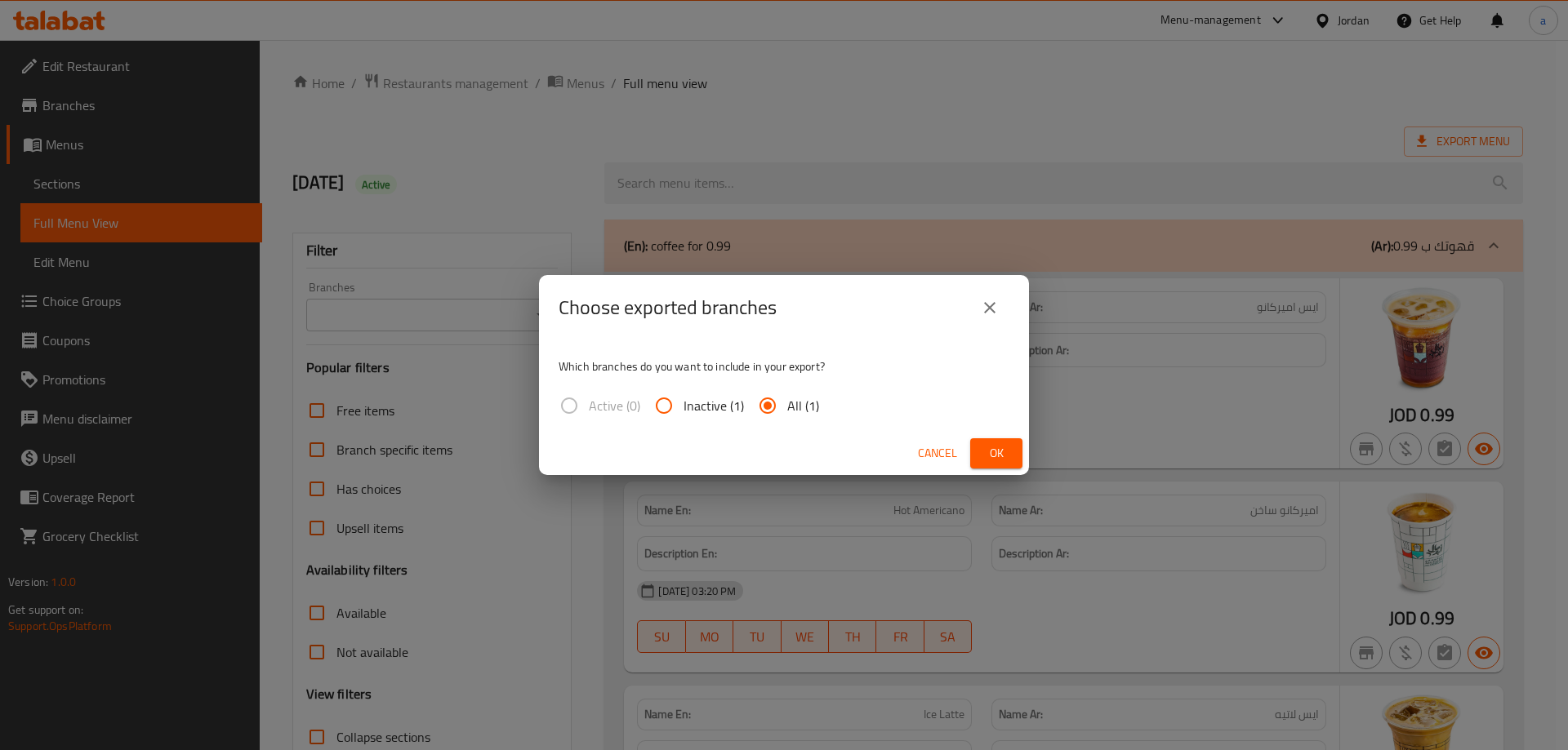
click at [767, 402] on input "All (1)" at bounding box center [767, 406] width 39 height 39
click at [988, 452] on span "Ok" at bounding box center [996, 453] width 26 height 21
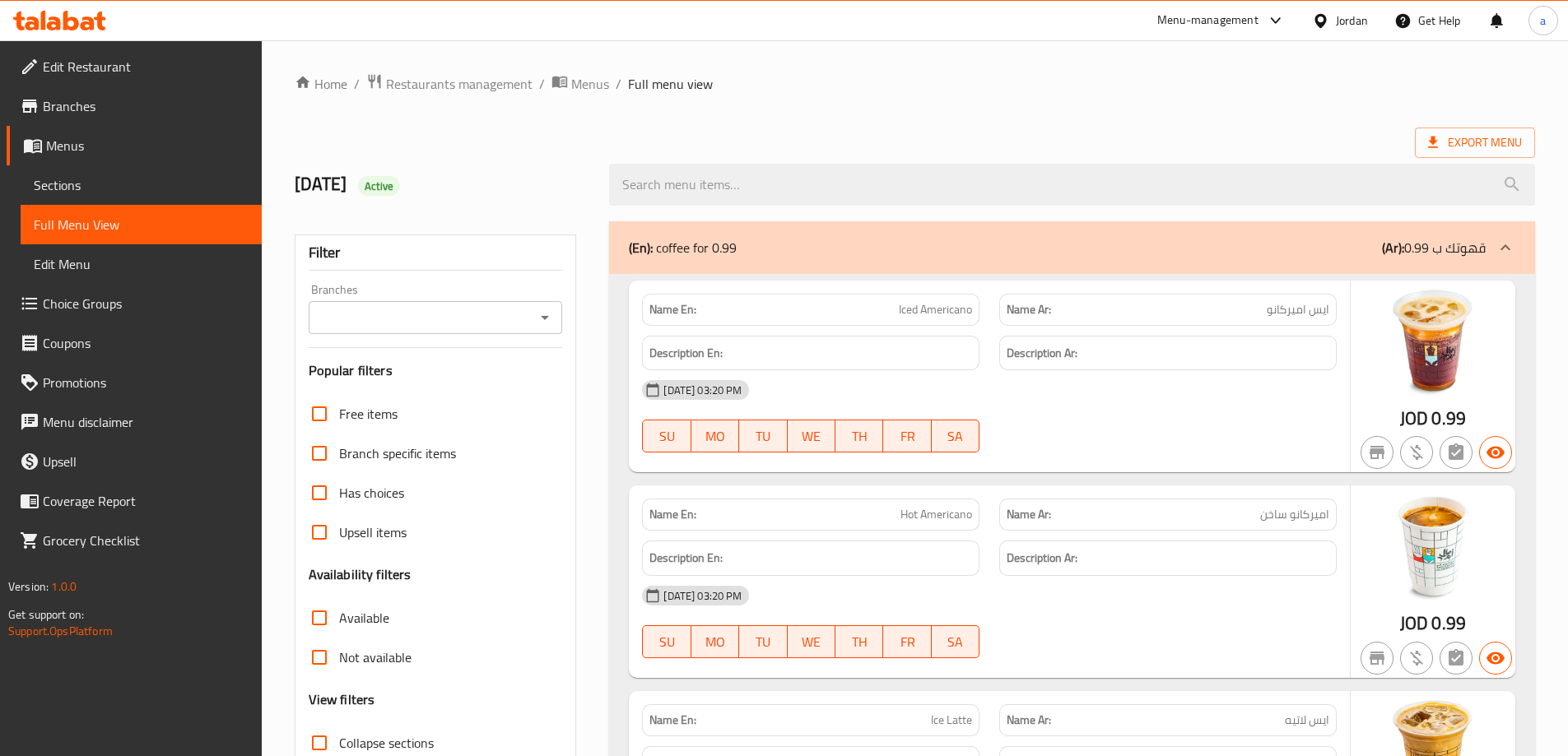
click at [1143, 74] on ol "Home / Restaurants management / Menus / Full menu view" at bounding box center [915, 84] width 1241 height 22
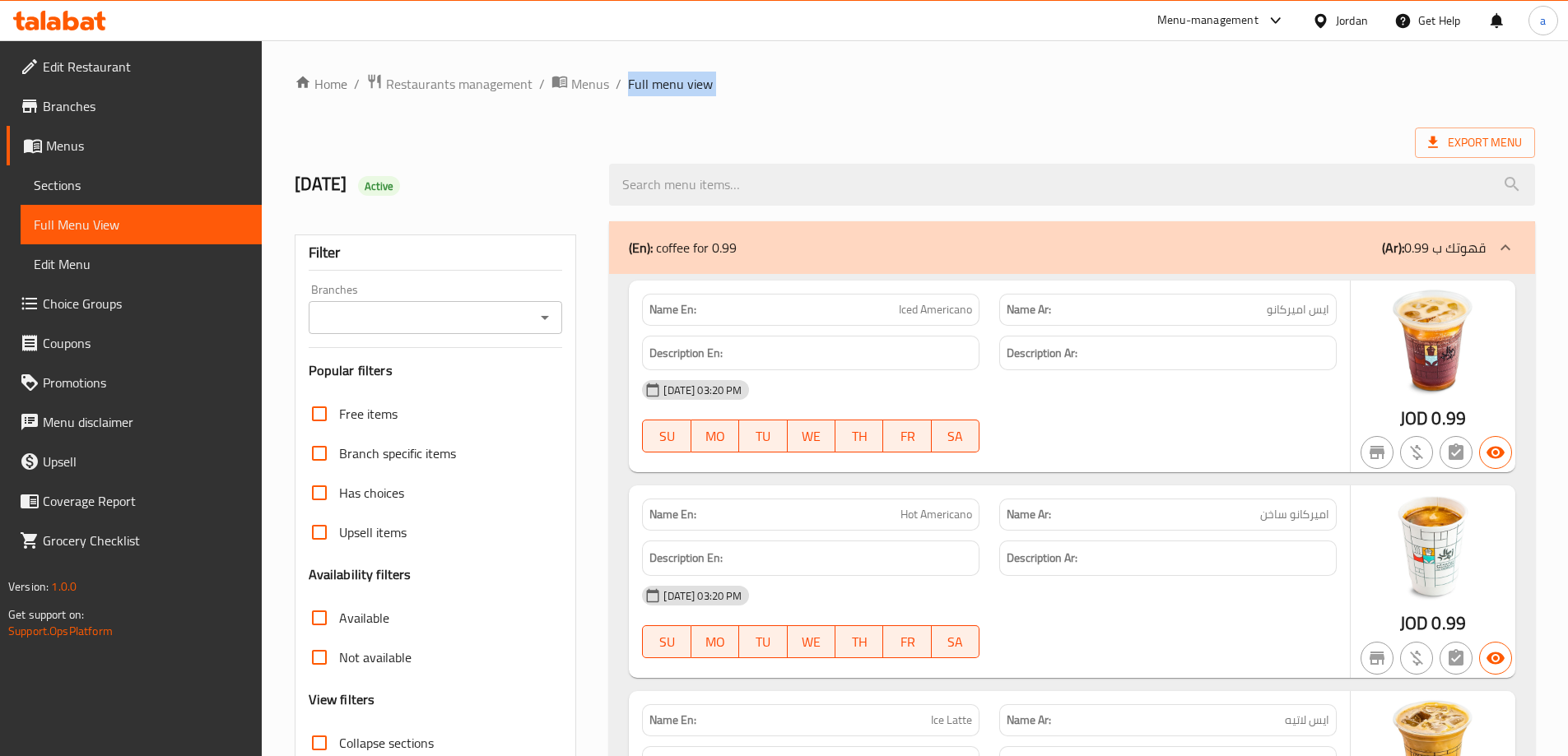
click at [296, 161] on div "[DATE] Active" at bounding box center [442, 185] width 316 height 73
click at [823, 136] on div "Export Menu" at bounding box center [915, 142] width 1241 height 31
click at [1501, 139] on span "Export Menu" at bounding box center [1475, 142] width 94 height 21
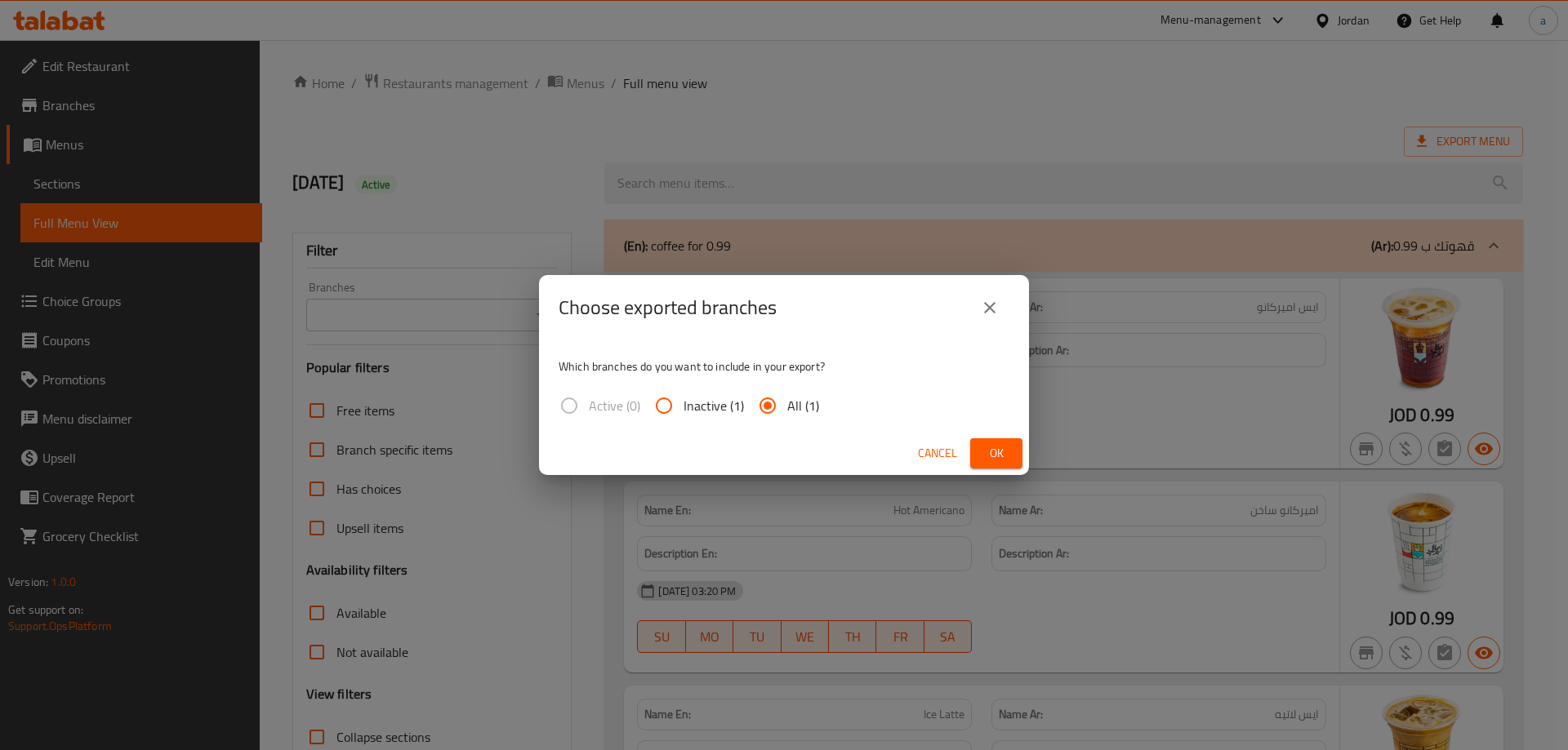
click at [776, 399] on input "All (1)" at bounding box center [767, 406] width 39 height 39
click at [776, 400] on input "All (1)" at bounding box center [767, 406] width 39 height 39
click at [778, 113] on div "Choose exported branches Which branches do you want to include in your export? …" at bounding box center [784, 375] width 1568 height 750
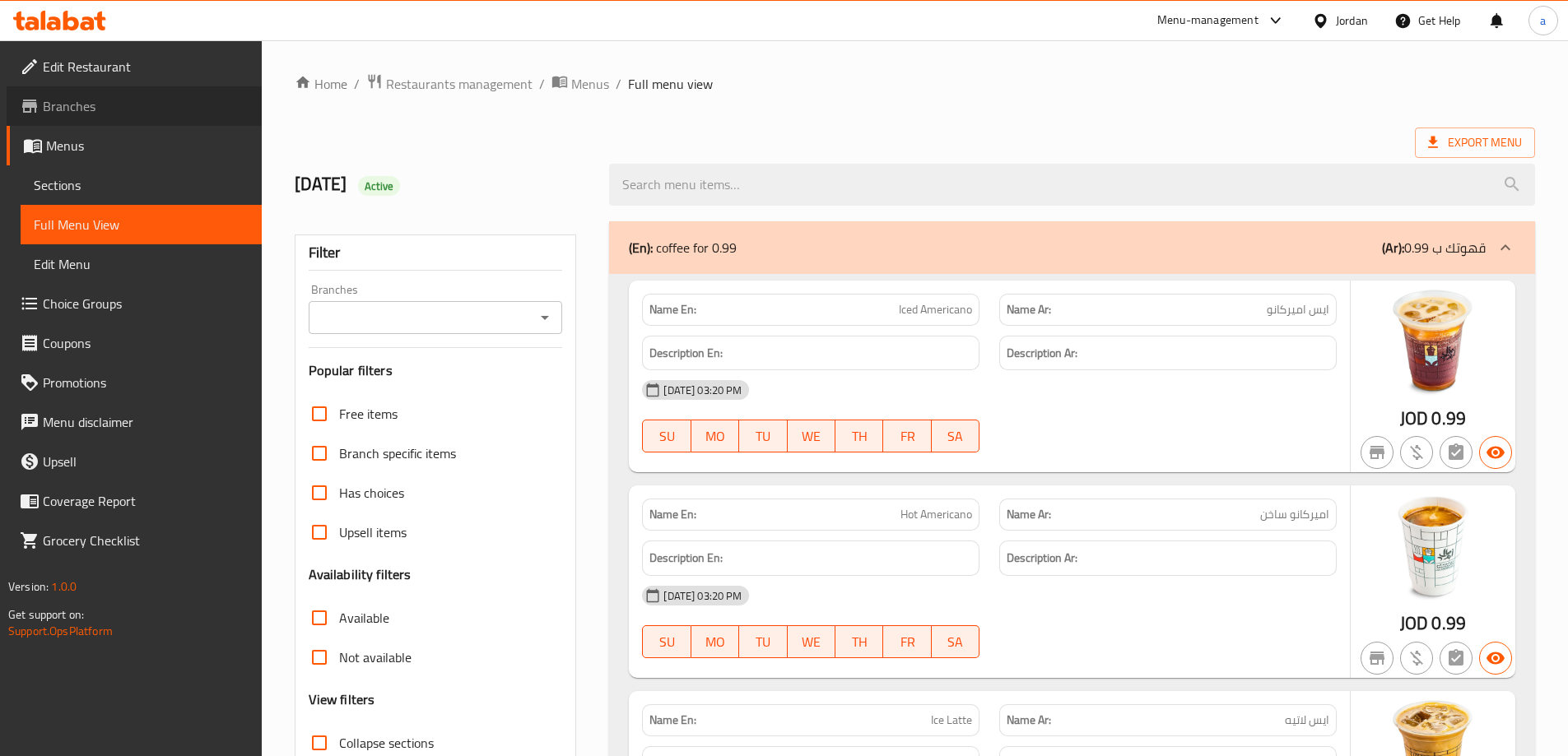
click at [75, 106] on span "Branches" at bounding box center [145, 107] width 206 height 20
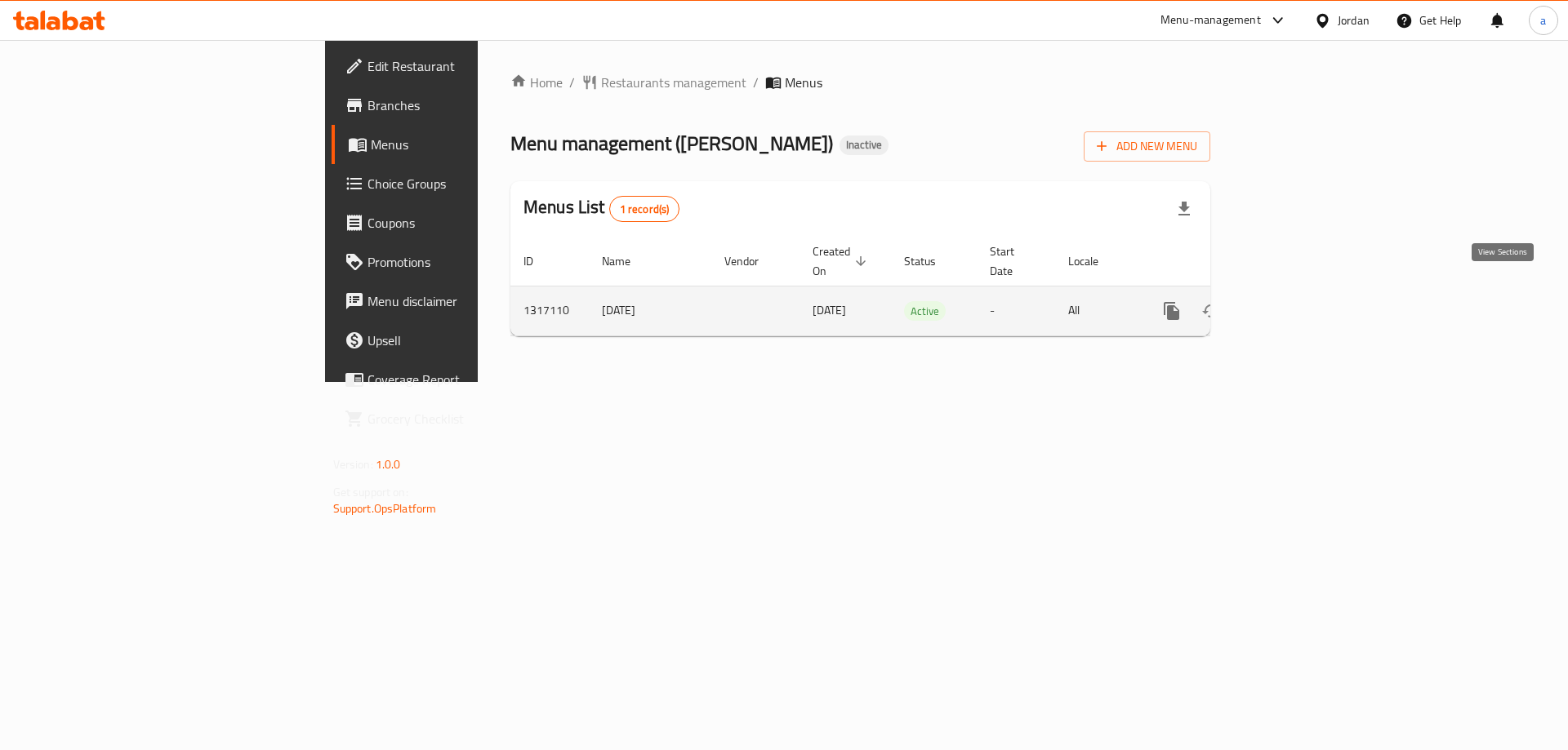
click at [1300, 301] on icon "enhanced table" at bounding box center [1290, 311] width 20 height 20
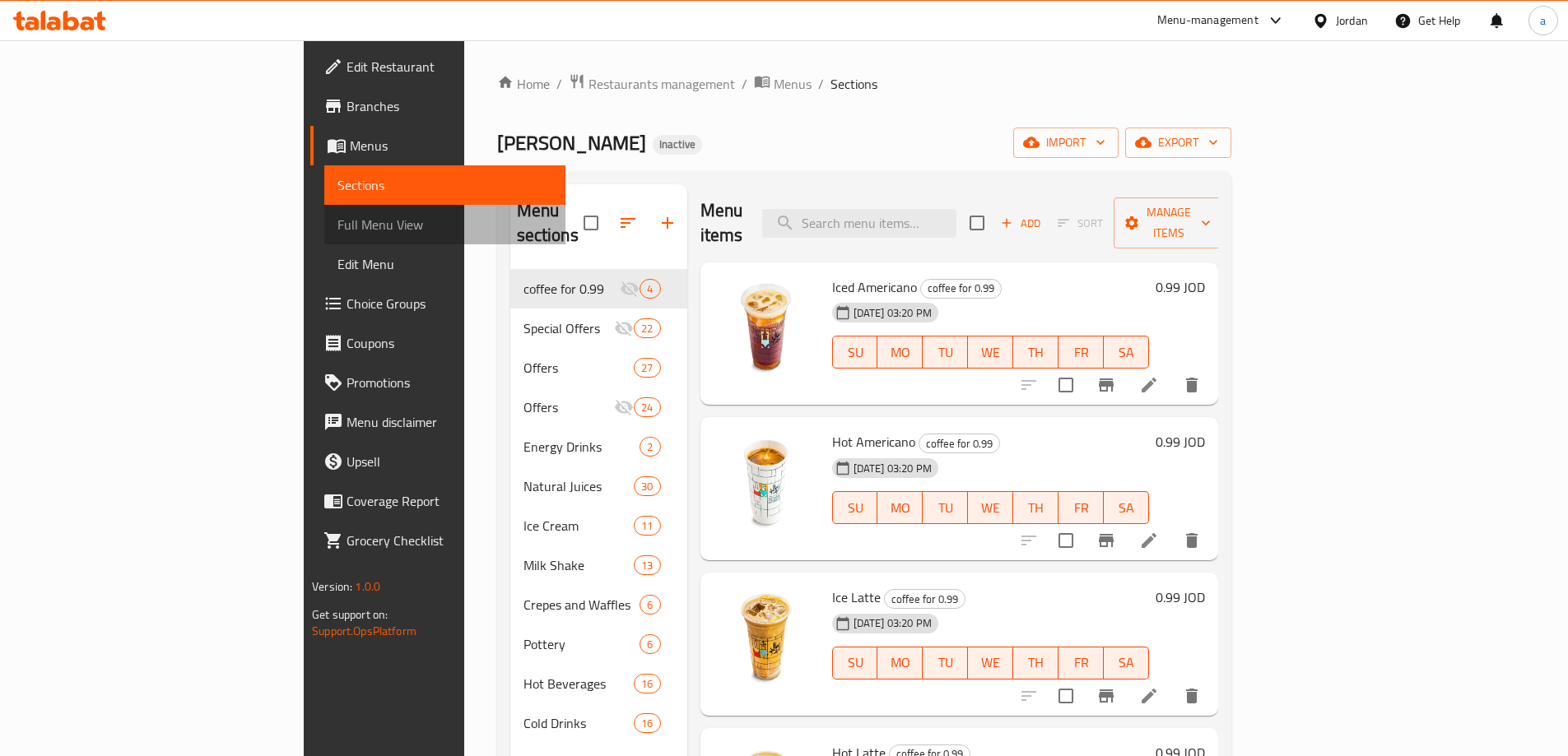
click at [337, 216] on span "Full Menu View" at bounding box center [445, 225] width 215 height 20
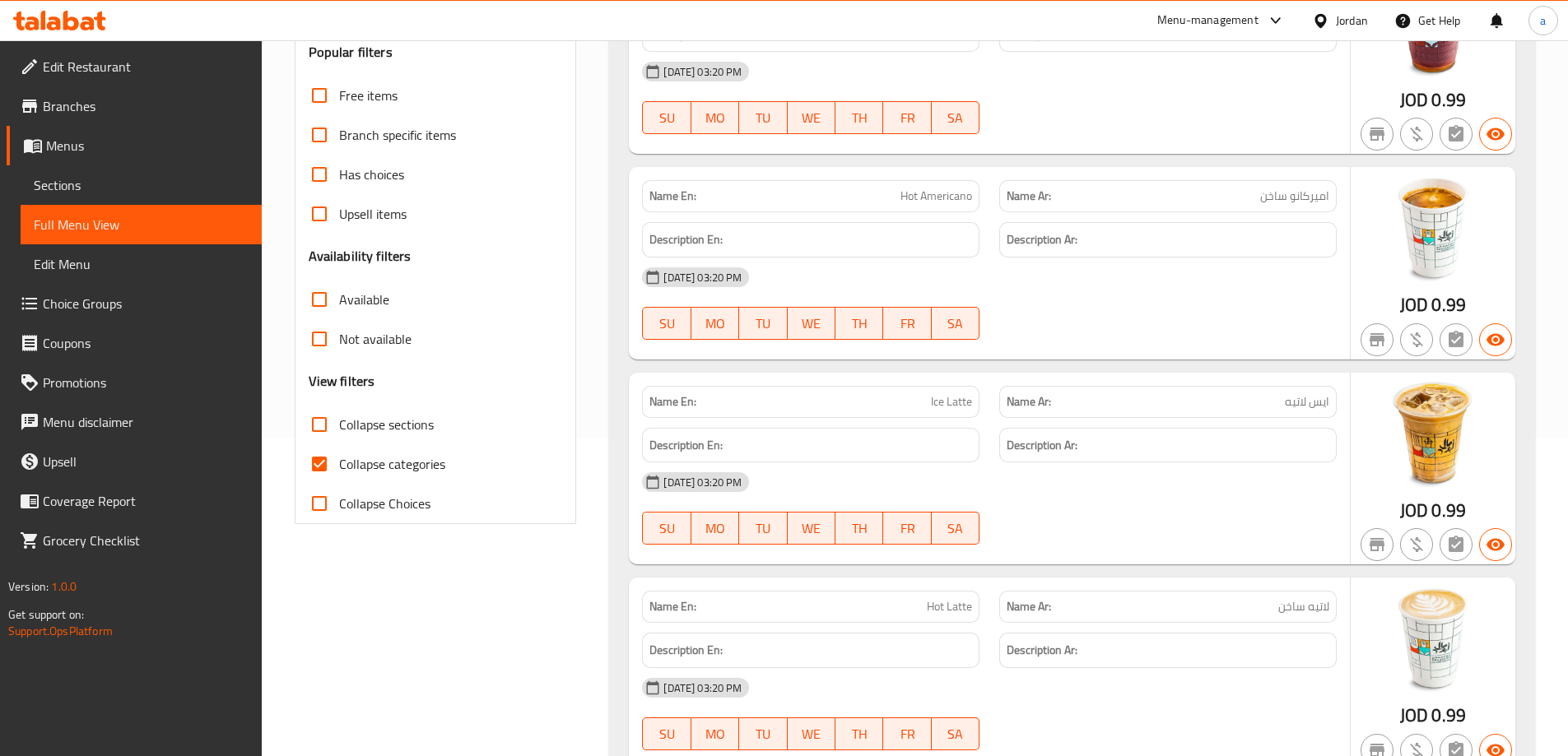
scroll to position [329, 0]
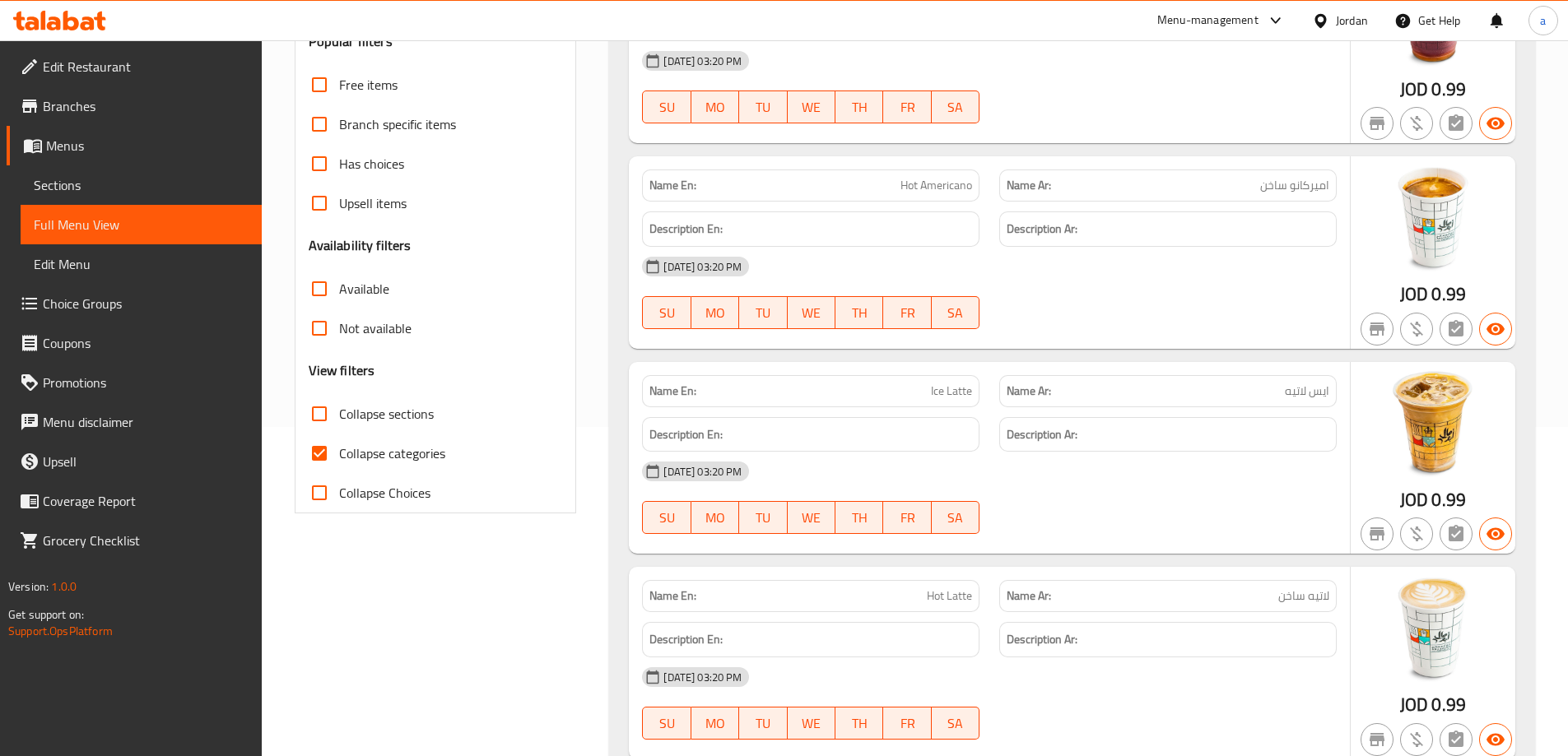
click at [324, 445] on input "Collapse categories" at bounding box center [319, 453] width 39 height 39
checkbox input "false"
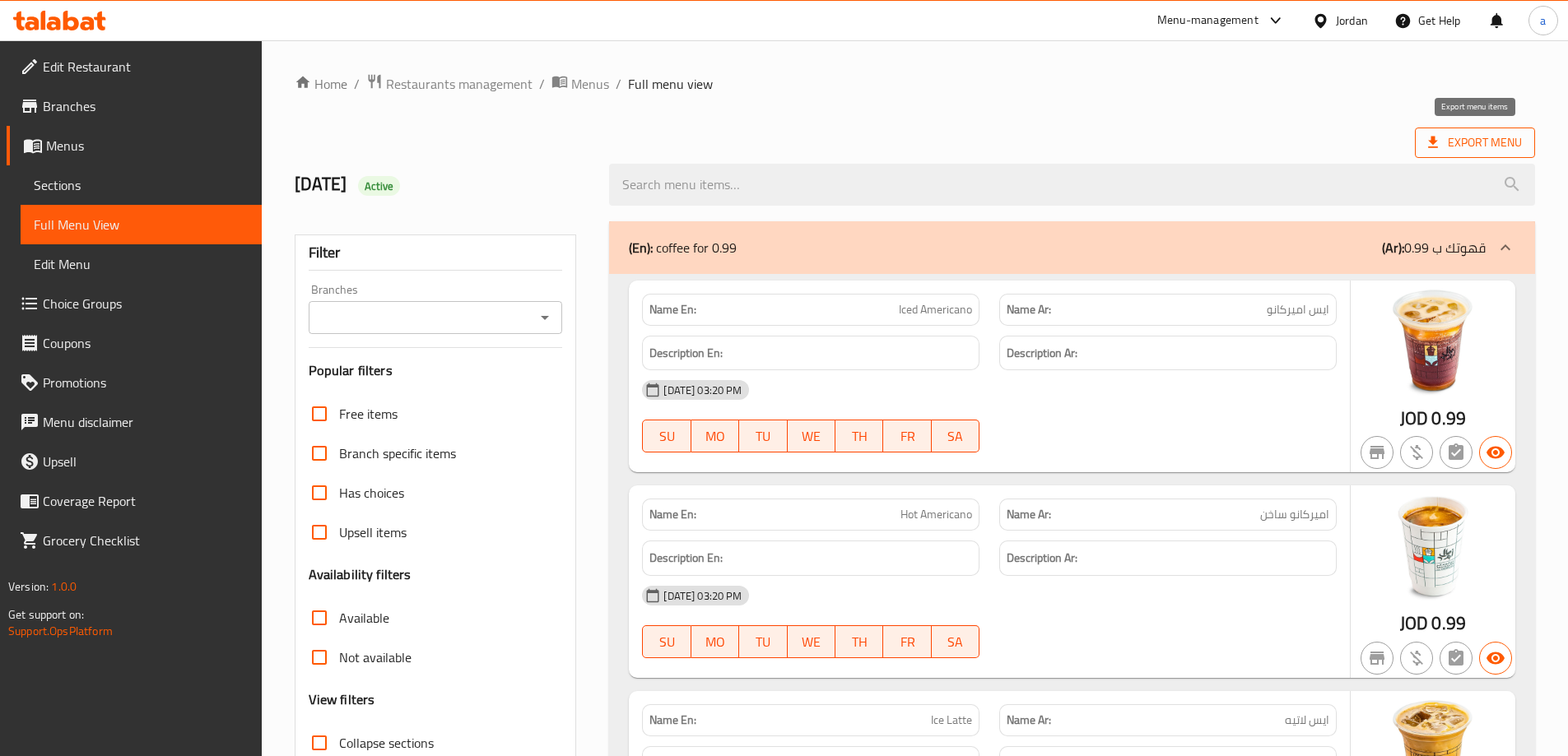
click at [1501, 148] on span "Export Menu" at bounding box center [1475, 142] width 94 height 21
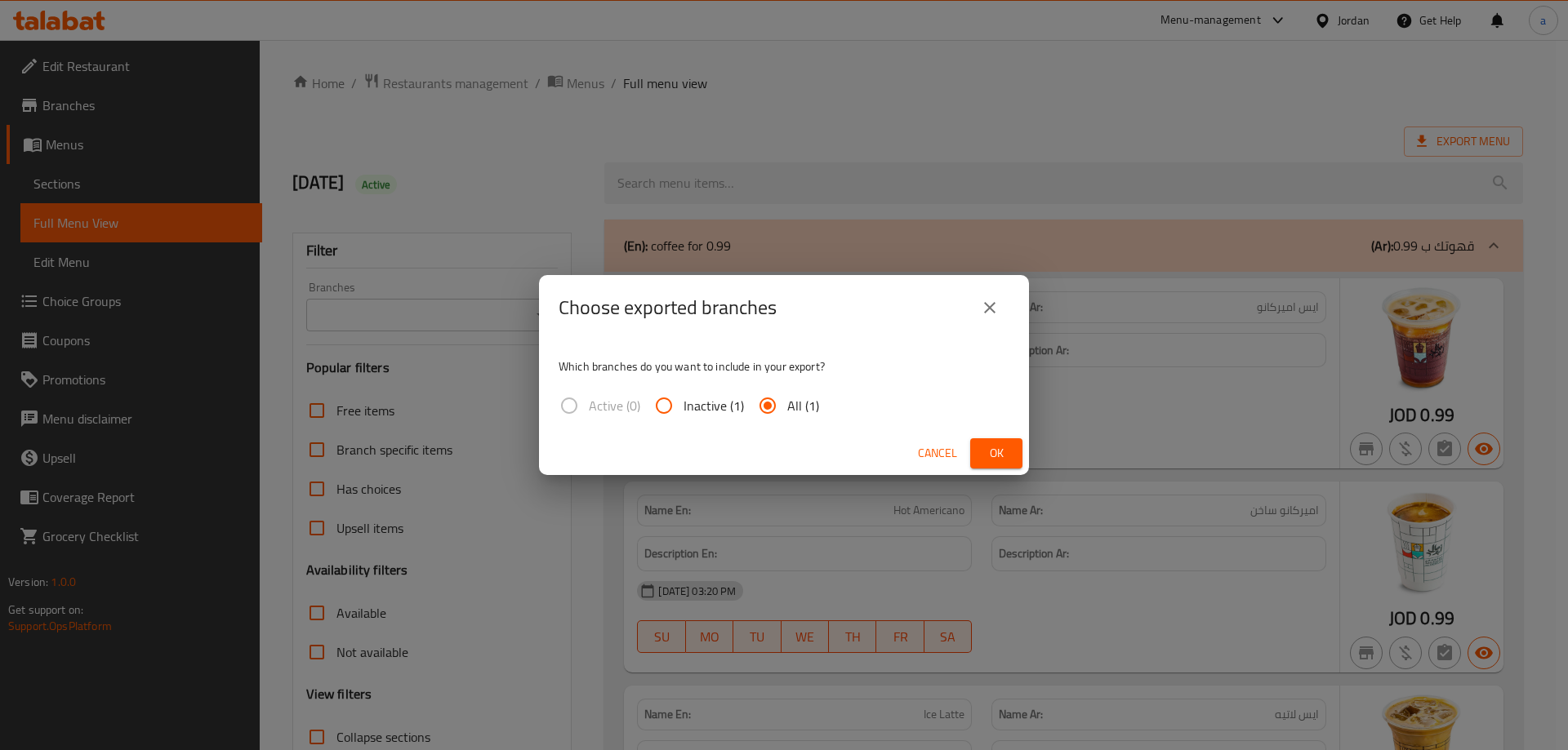
click at [767, 406] on input "All (1)" at bounding box center [767, 406] width 39 height 39
click at [987, 453] on span "Ok" at bounding box center [996, 453] width 26 height 21
